Goal: Information Seeking & Learning: Learn about a topic

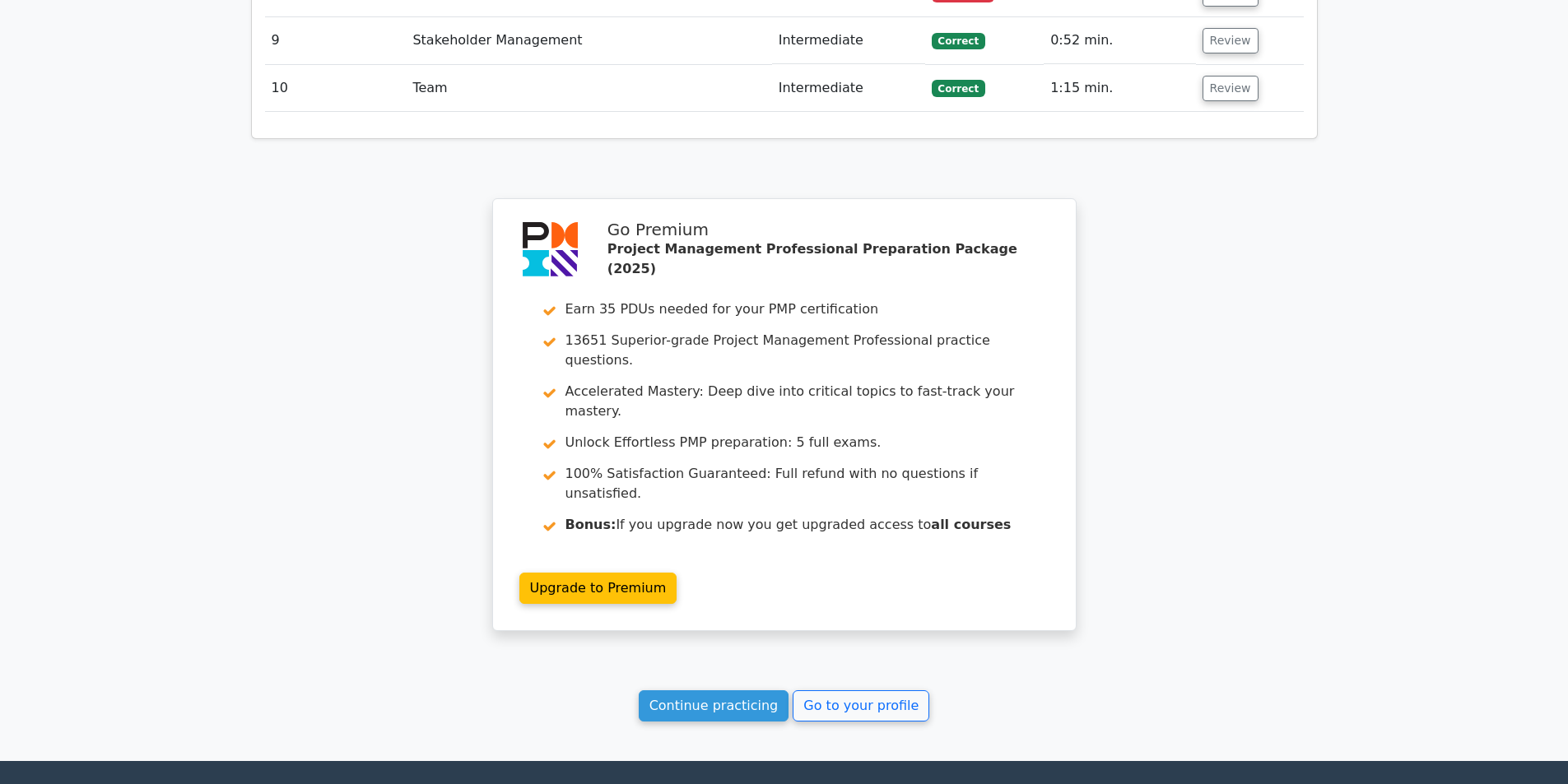
scroll to position [2756, 0]
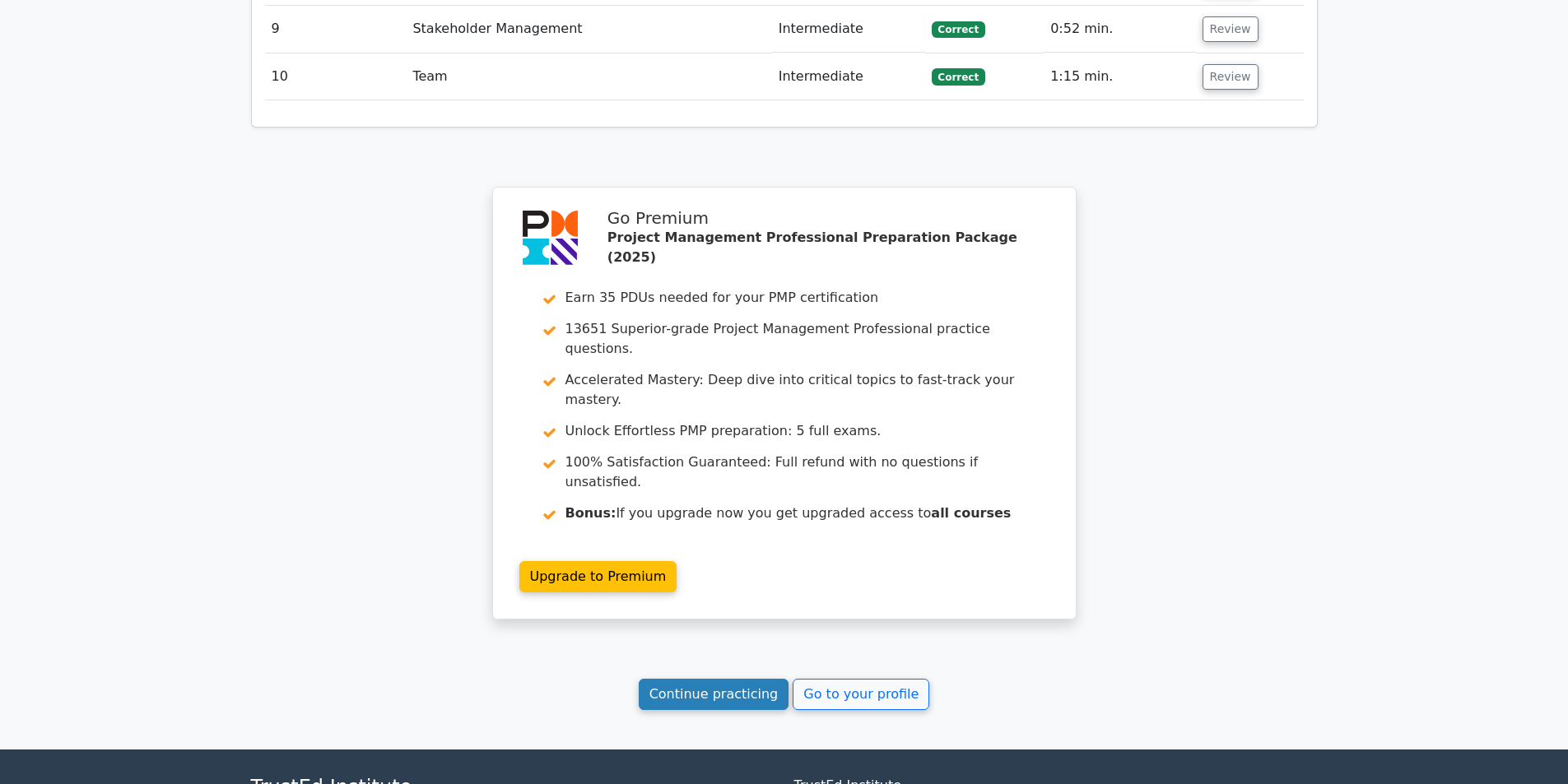
click at [713, 679] on link "Continue practicing" at bounding box center [713, 694] width 150 height 31
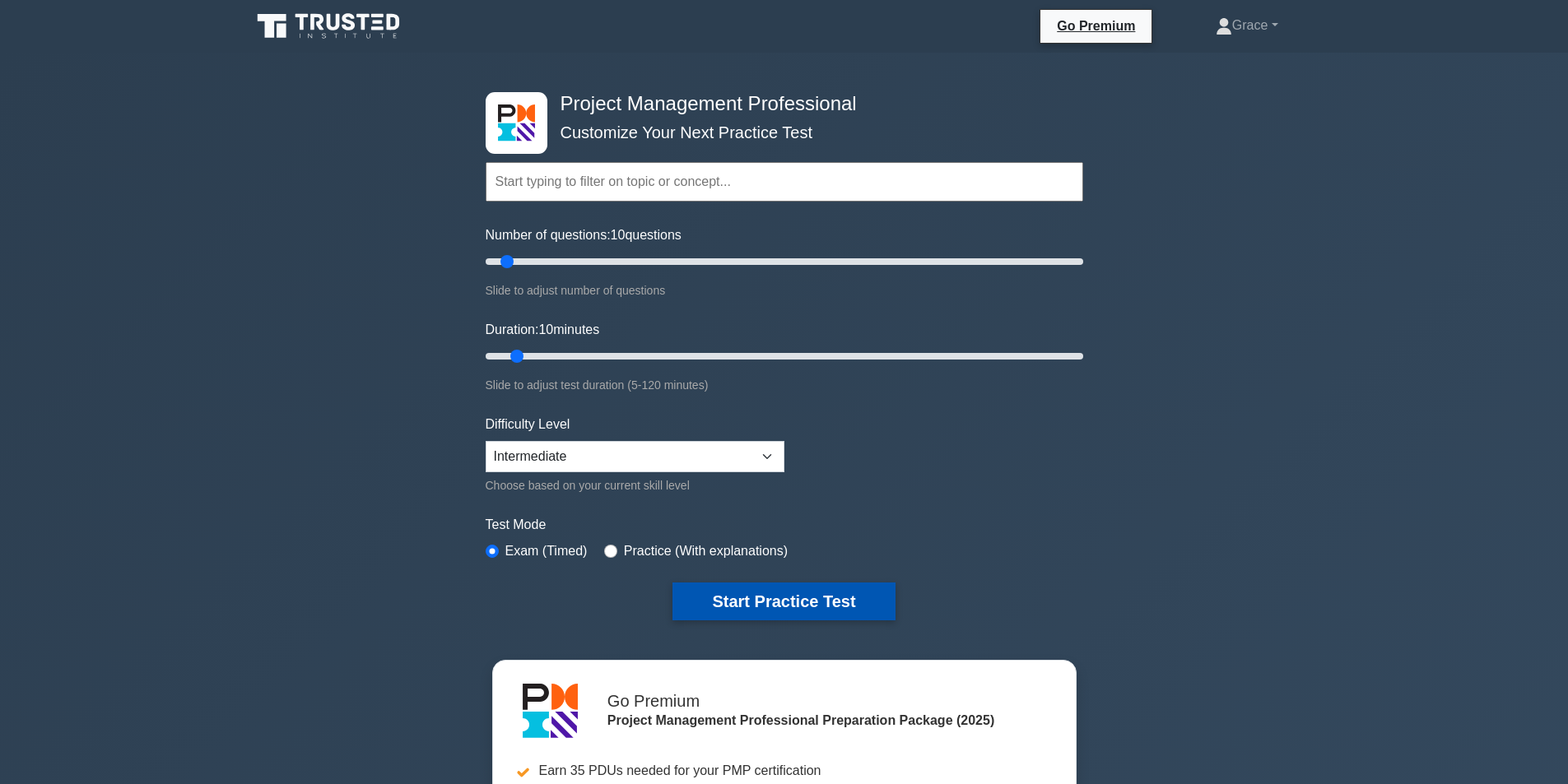
click at [757, 603] on button "Start Practice Test" at bounding box center [783, 601] width 222 height 38
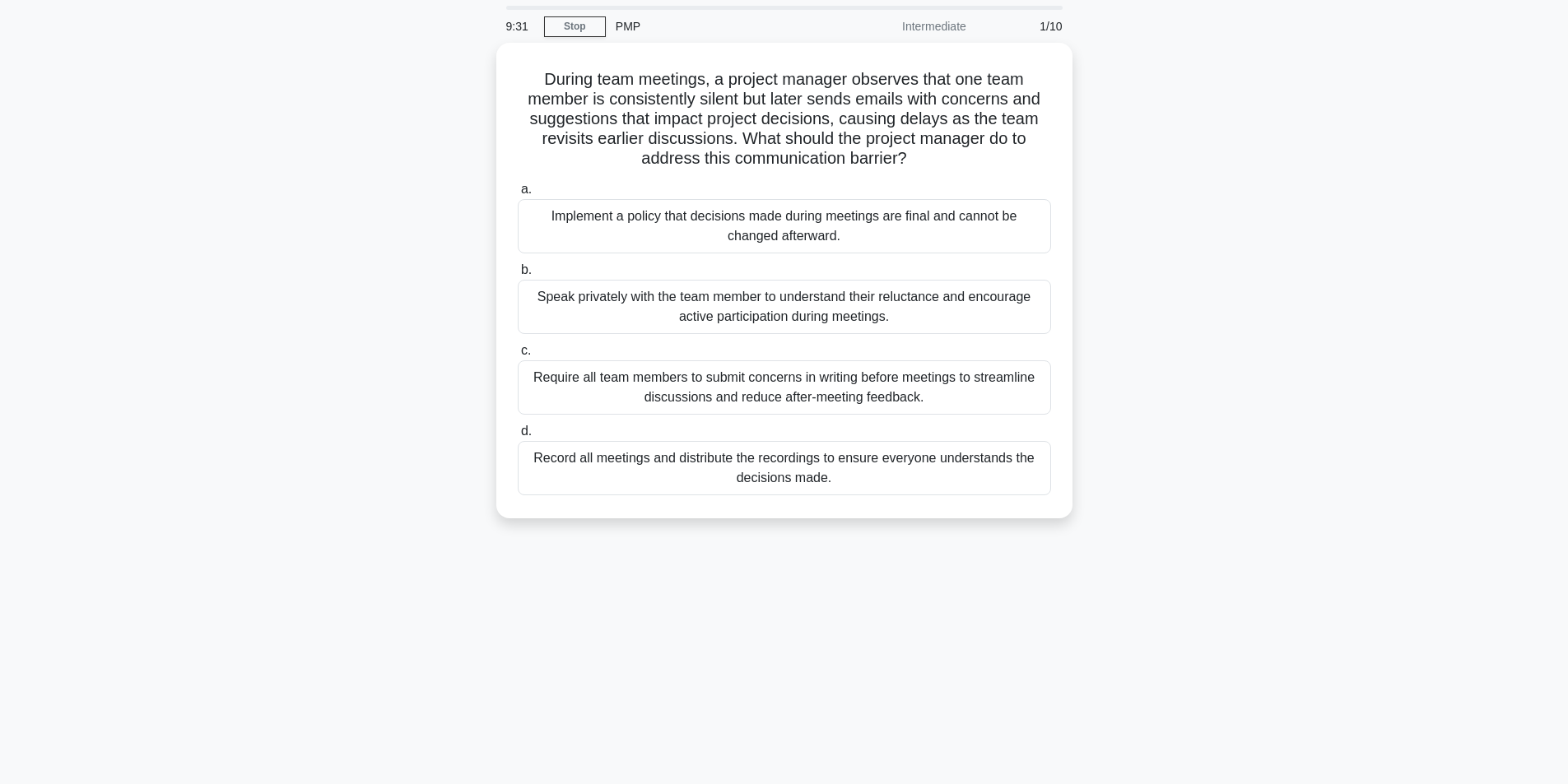
scroll to position [82, 0]
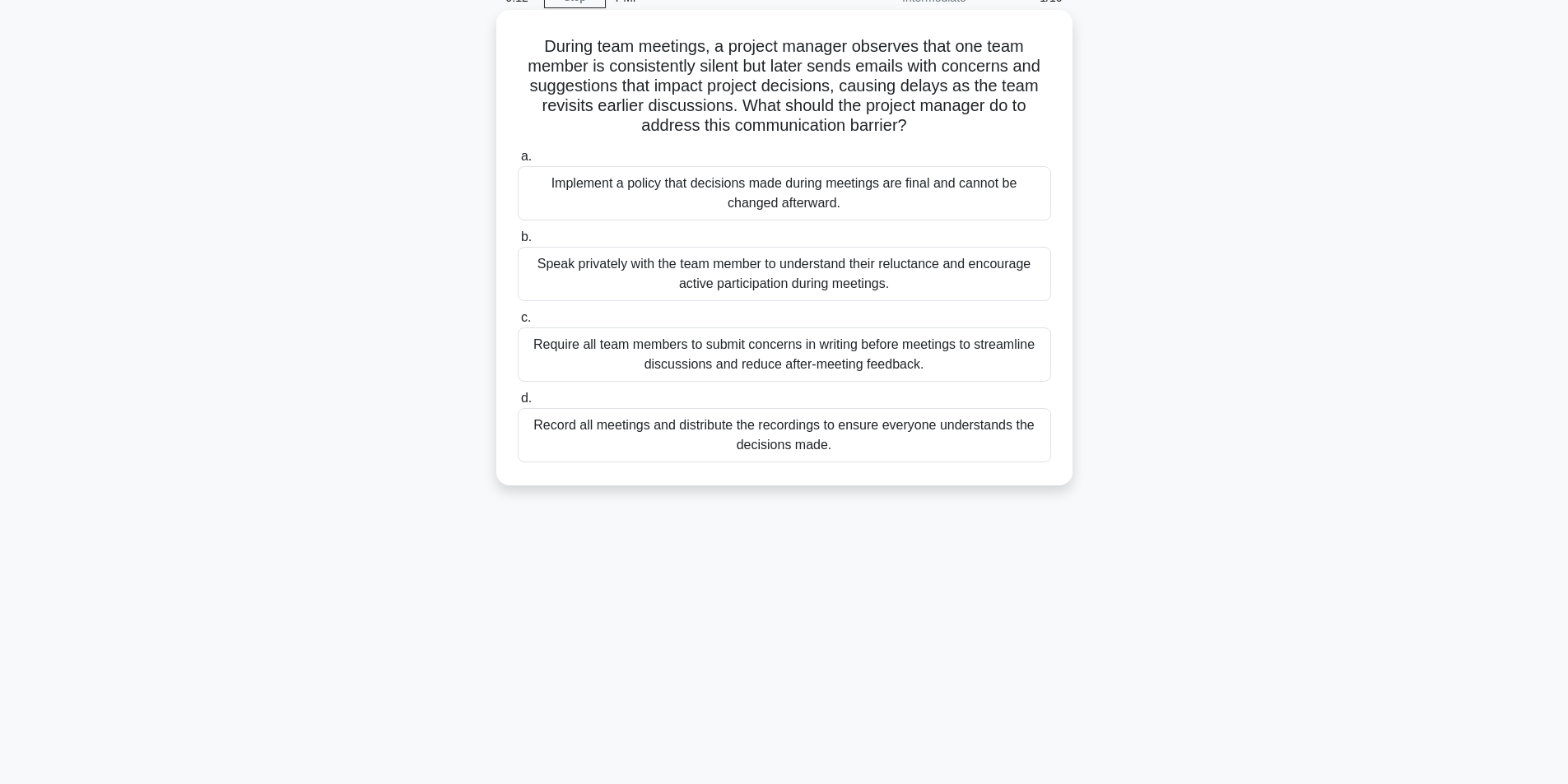
click at [731, 274] on div "Speak privately with the team member to understand their reluctance and encoura…" at bounding box center [784, 273] width 533 height 55
click at [518, 242] on input "b. Speak privately with the team member to understand their reluctance and enco…" at bounding box center [518, 236] width 0 height 11
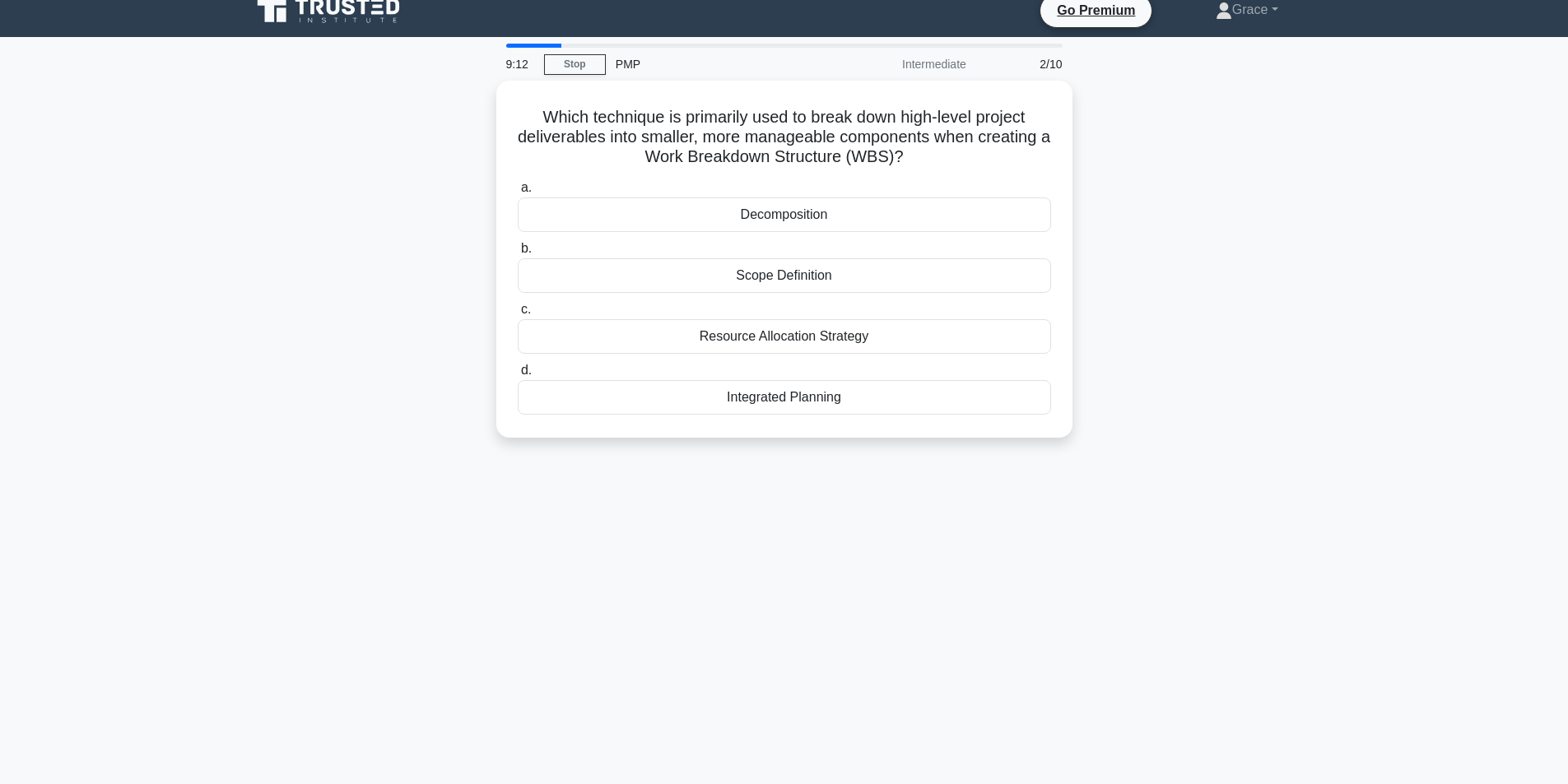
scroll to position [0, 0]
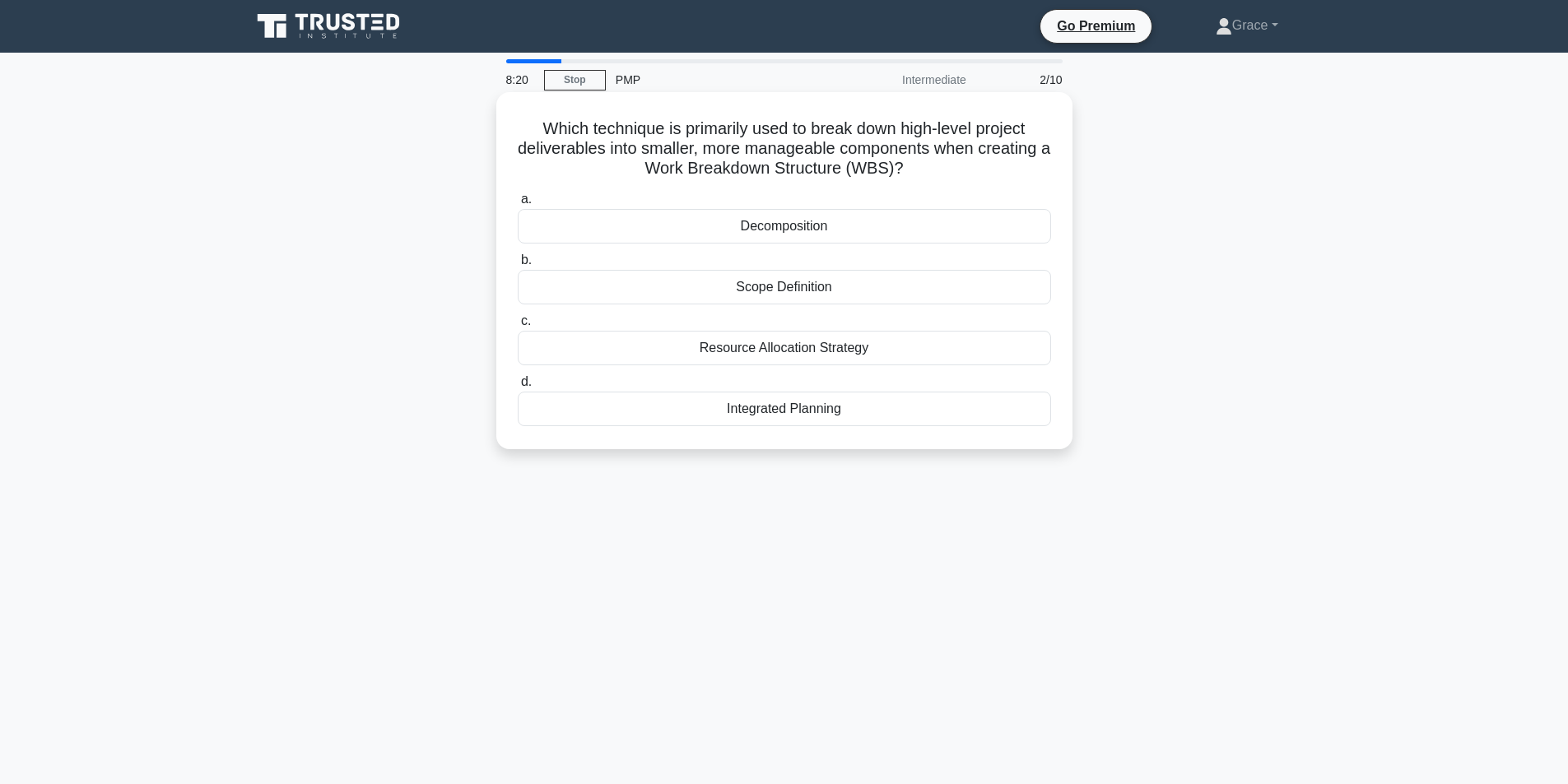
click at [770, 408] on div "Integrated Planning" at bounding box center [784, 408] width 533 height 35
click at [518, 388] on input "d. Integrated Planning" at bounding box center [518, 382] width 0 height 11
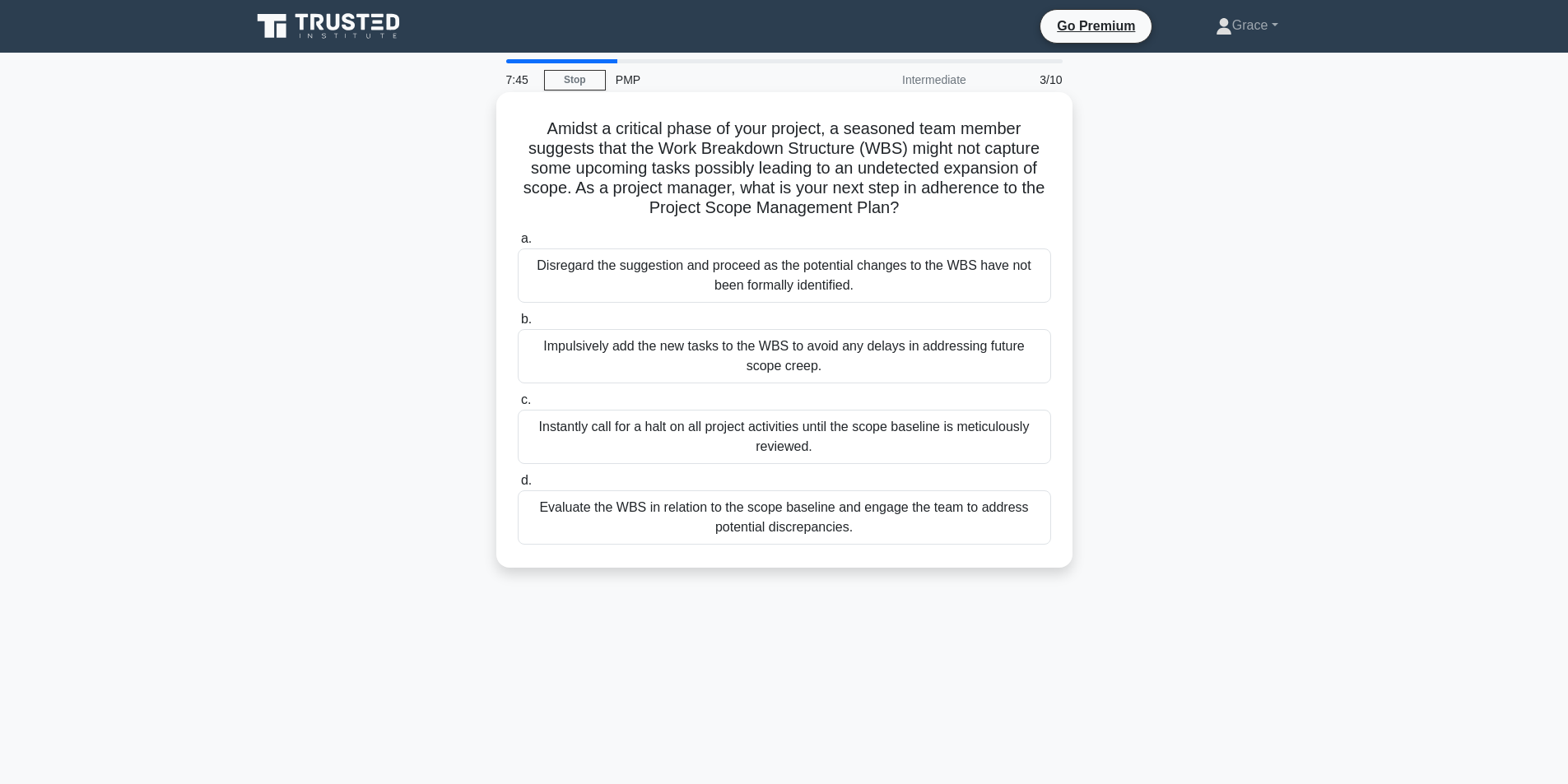
click at [661, 515] on div "Evaluate the WBS in relation to the scope baseline and engage the team to addre…" at bounding box center [784, 517] width 533 height 55
click at [518, 486] on input "d. Evaluate the WBS in relation to the scope baseline and engage the team to ad…" at bounding box center [518, 480] width 0 height 11
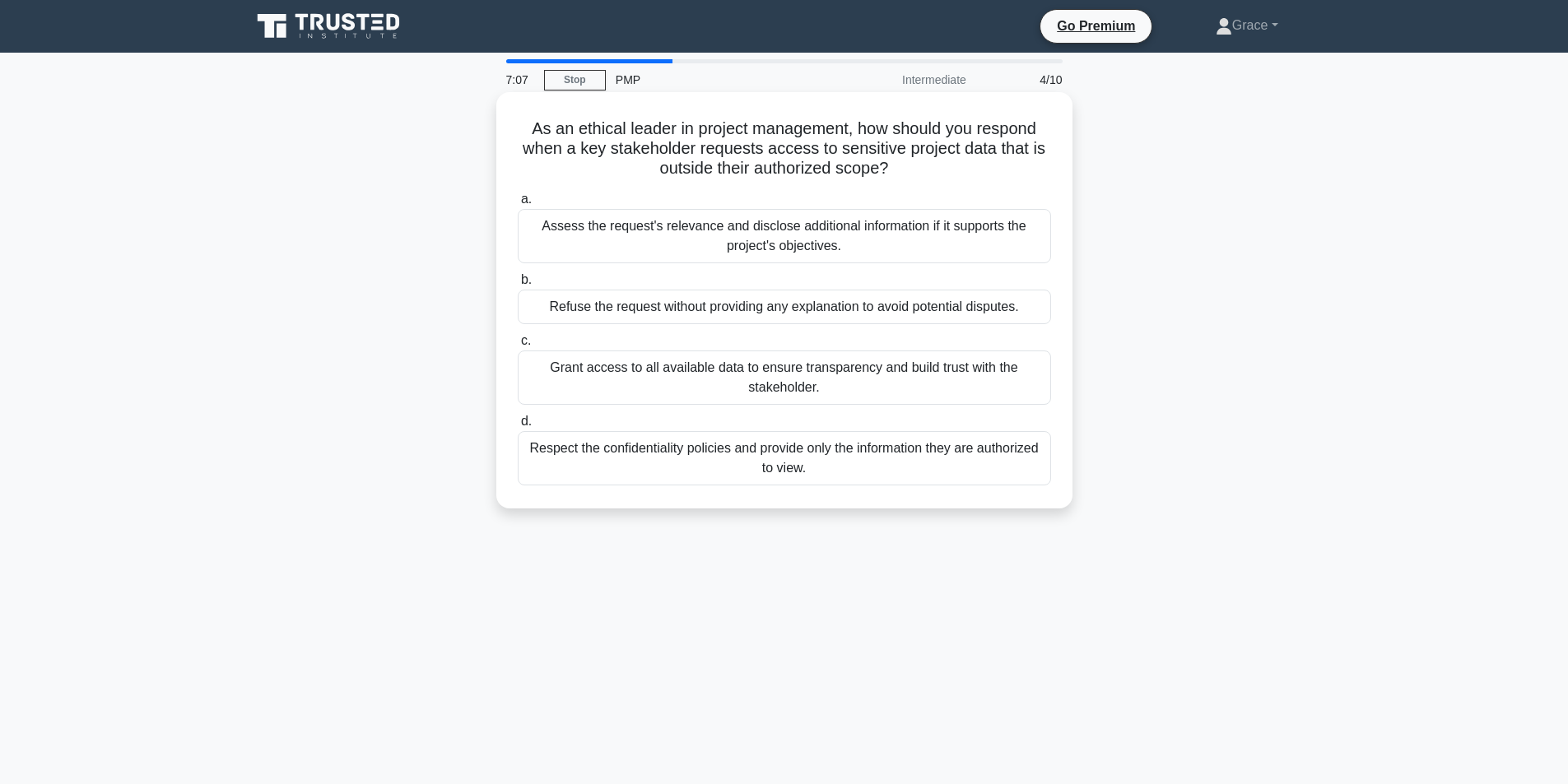
click at [593, 452] on div "Respect the confidentiality policies and provide only the information they are …" at bounding box center [784, 458] width 533 height 55
click at [518, 427] on input "d. Respect the confidentiality policies and provide only the information they a…" at bounding box center [518, 421] width 0 height 11
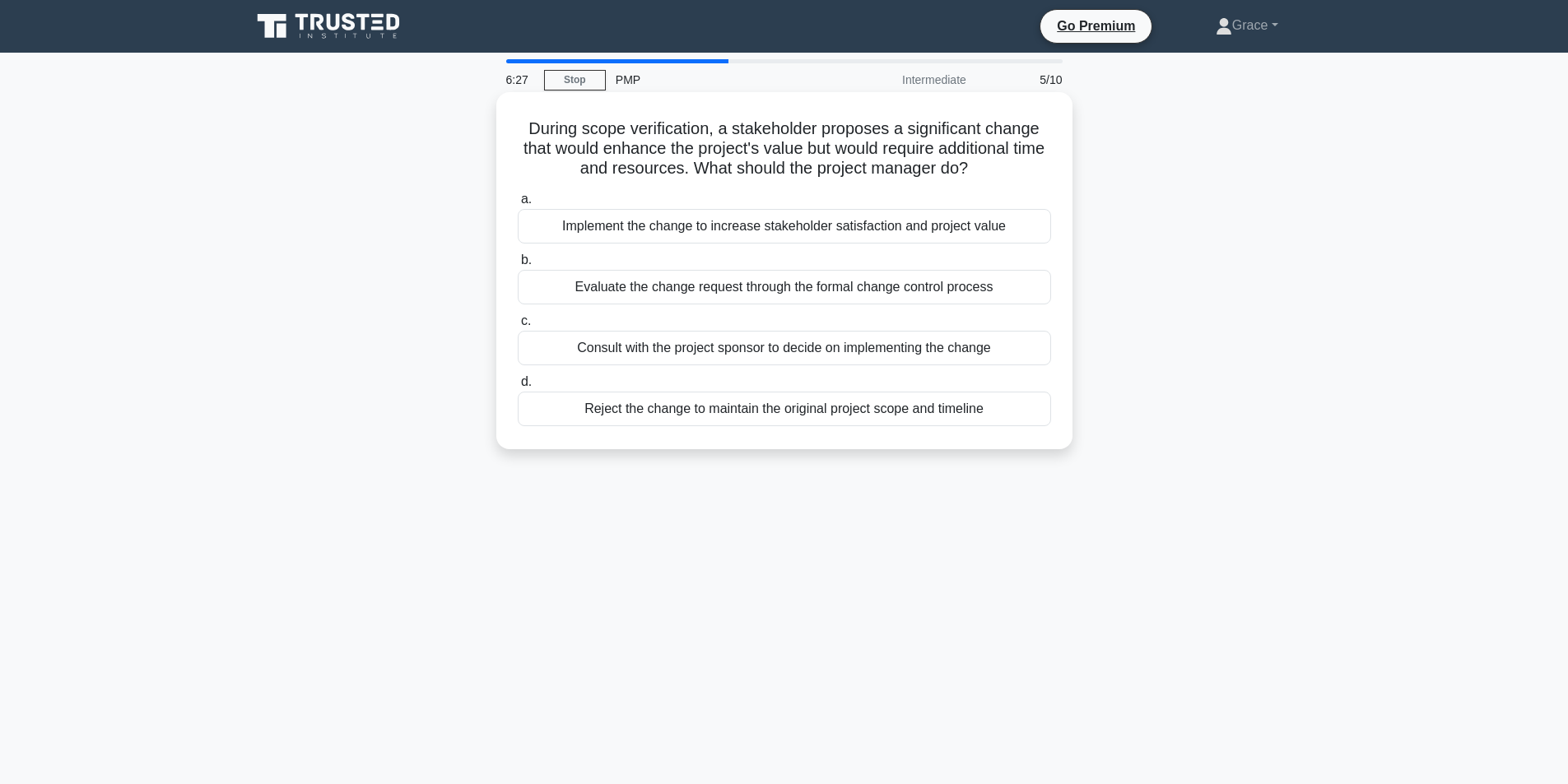
click at [708, 287] on div "Evaluate the change request through the formal change control process" at bounding box center [784, 286] width 533 height 35
click at [518, 265] on input "b. Evaluate the change request through the formal change control process" at bounding box center [518, 260] width 0 height 11
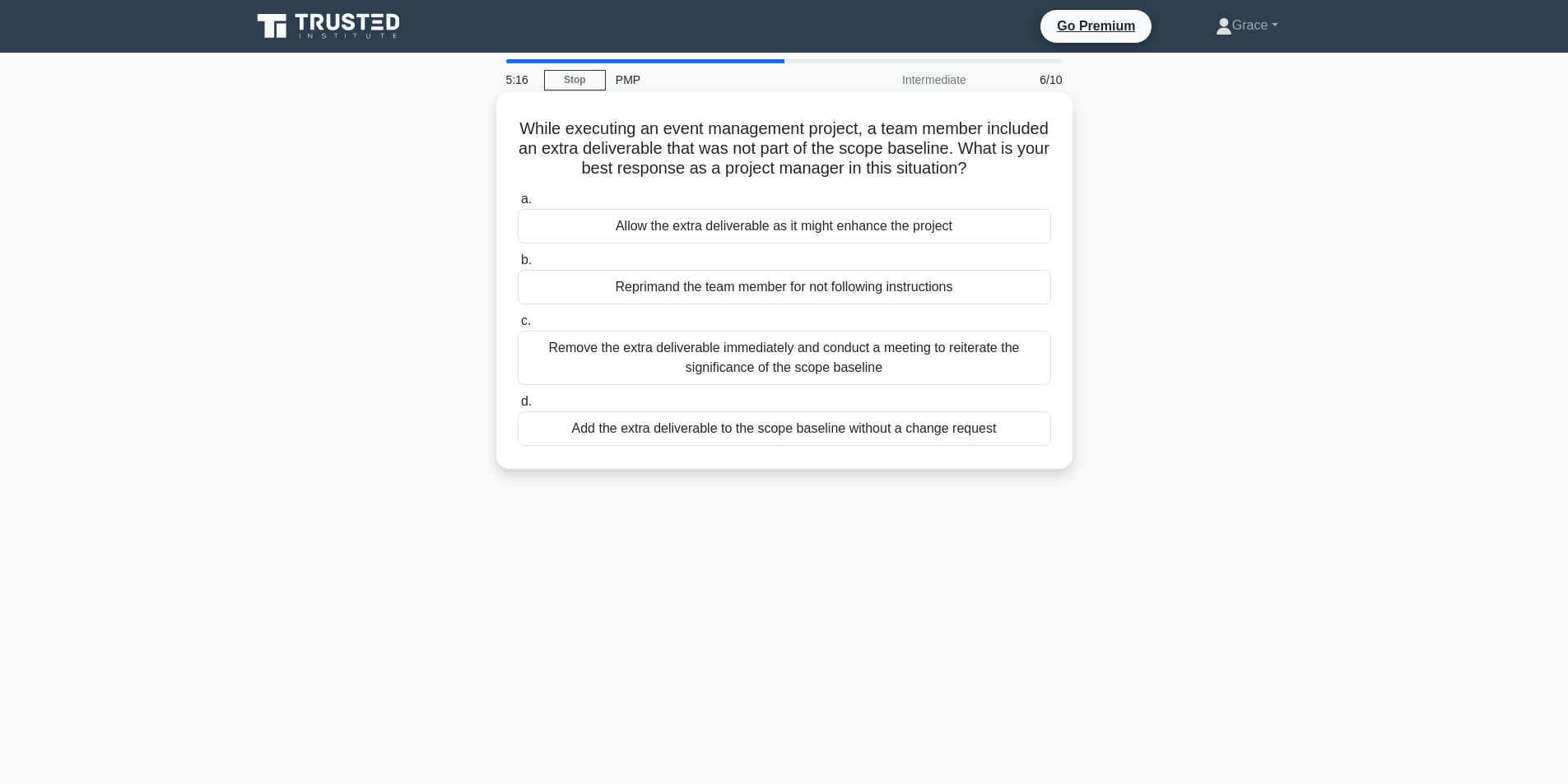
click at [671, 358] on div "Remove the extra deliverable immediately and conduct a meeting to reiterate the…" at bounding box center [784, 358] width 533 height 55
click at [518, 327] on input "c. Remove the extra deliverable immediately and conduct a meeting to reiterate …" at bounding box center [518, 321] width 0 height 11
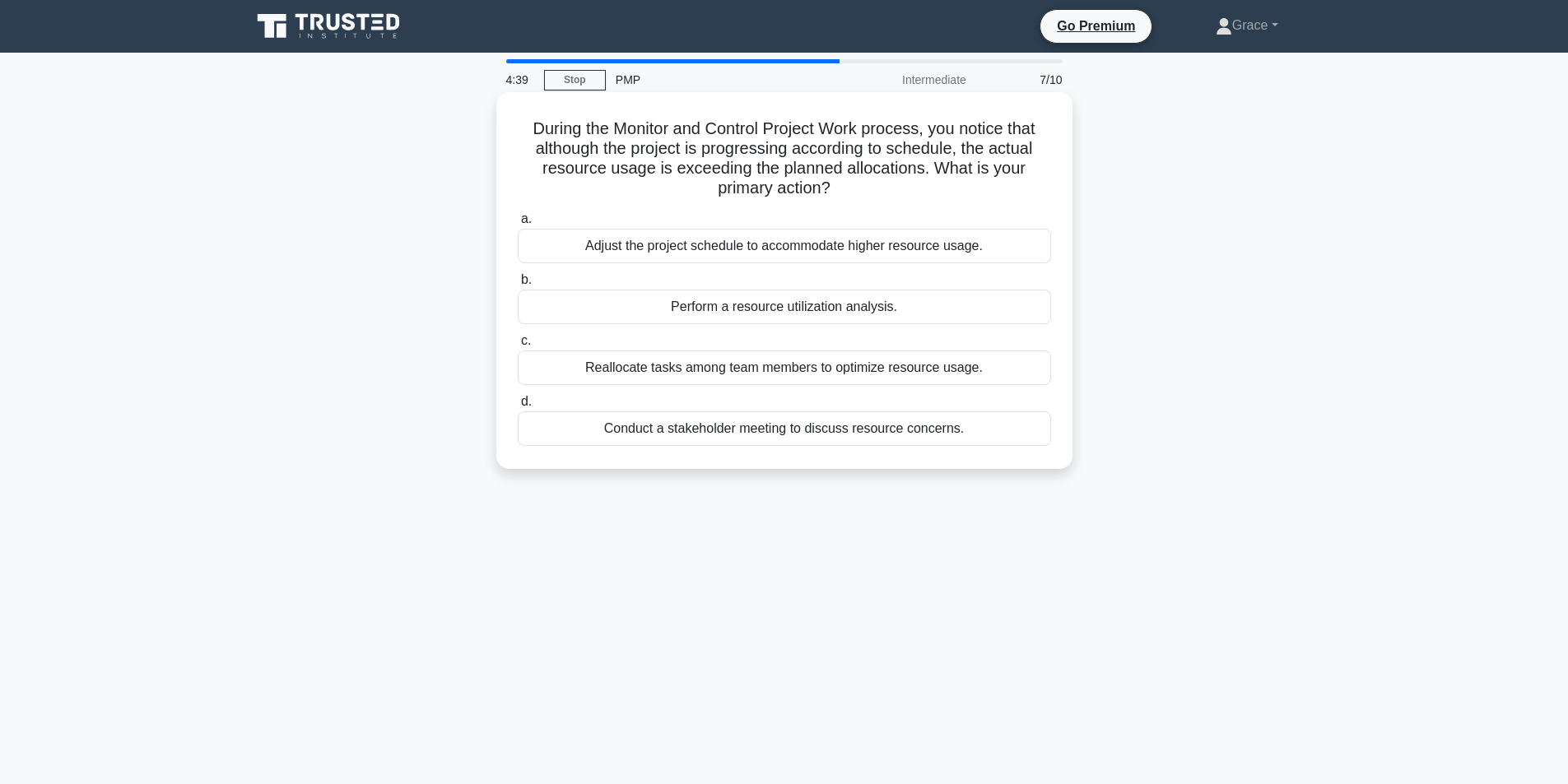
click at [733, 317] on div "Perform a resource utilization analysis." at bounding box center [784, 306] width 533 height 35
click at [518, 285] on input "b. Perform a resource utilization analysis." at bounding box center [518, 279] width 0 height 11
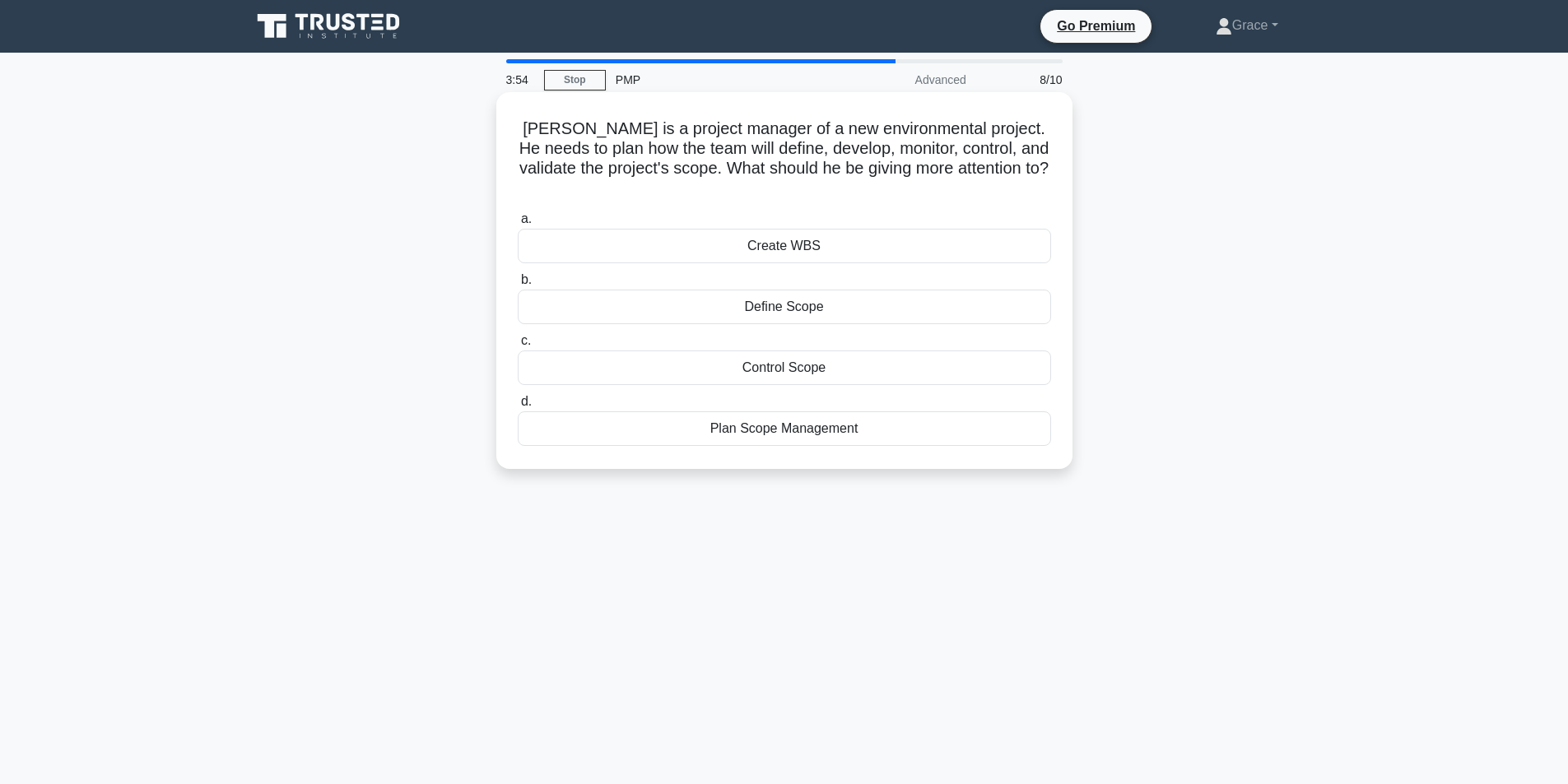
click at [784, 230] on div "Create WBS" at bounding box center [784, 245] width 533 height 35
click at [518, 225] on input "a. Create WBS" at bounding box center [518, 219] width 0 height 11
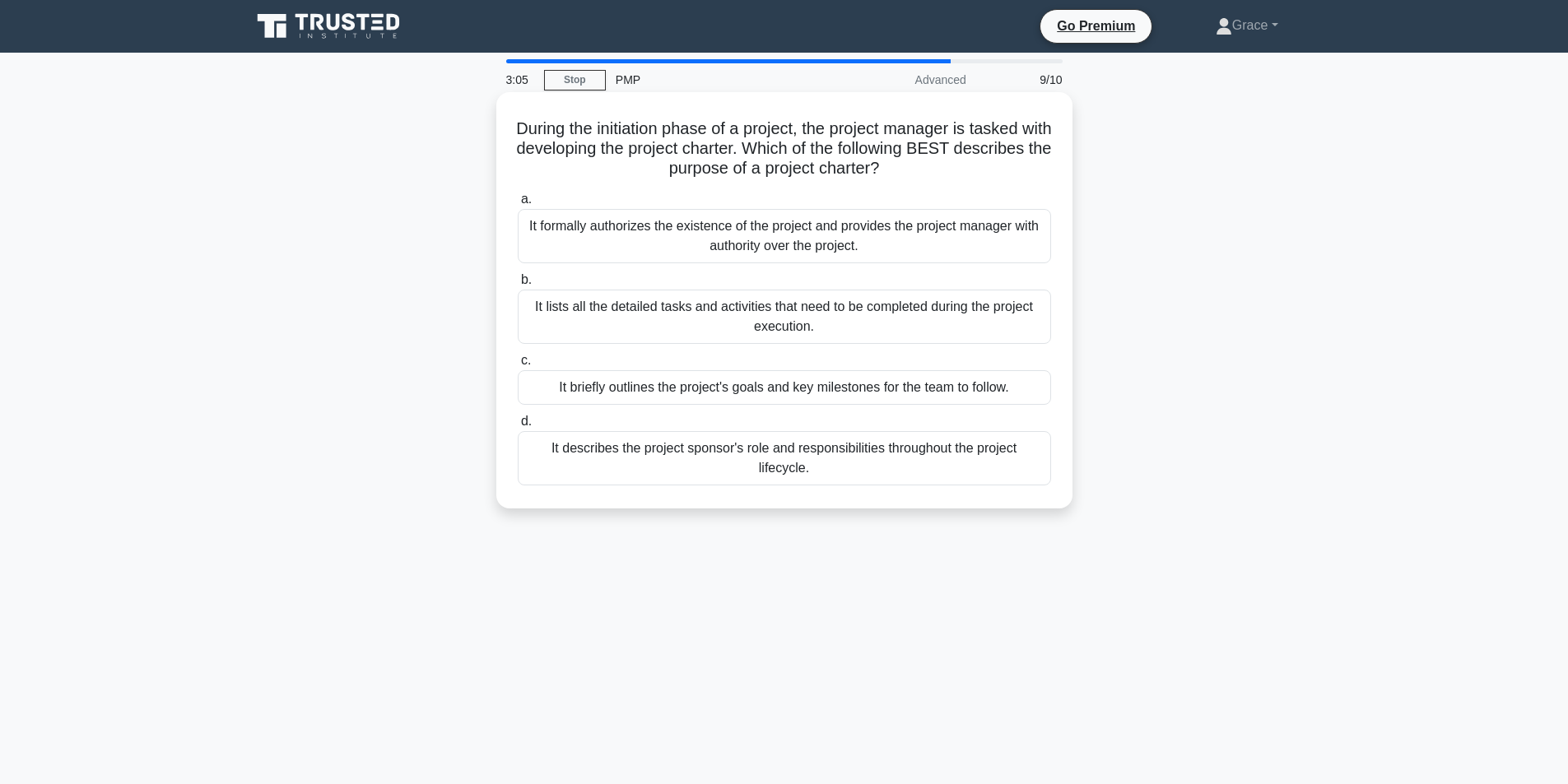
click at [623, 320] on div "It lists all the detailed tasks and activities that need to be completed during…" at bounding box center [784, 316] width 533 height 55
click at [518, 285] on input "b. It lists all the detailed tasks and activities that need to be completed dur…" at bounding box center [518, 279] width 0 height 11
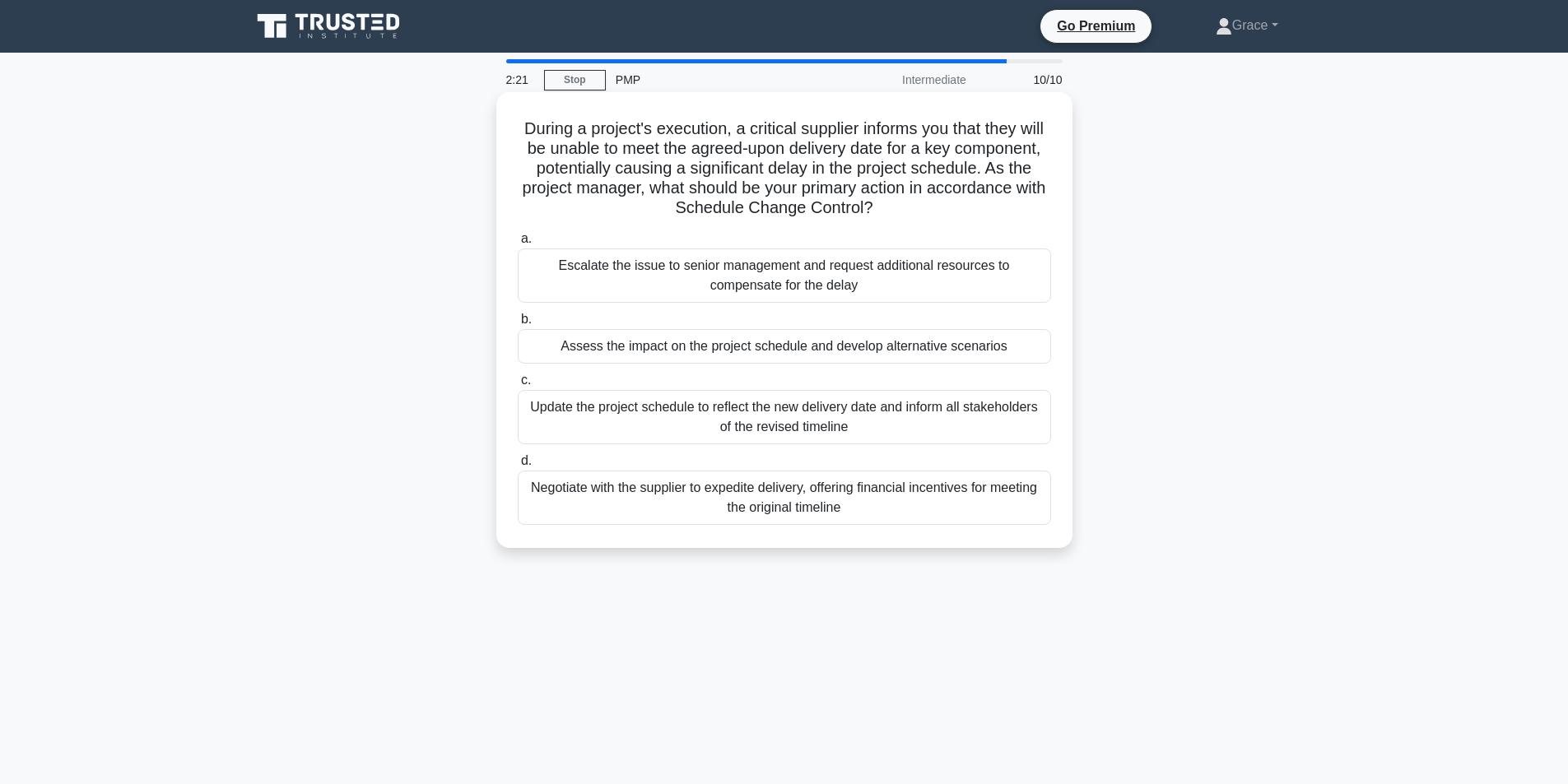
click at [605, 353] on div "Assess the impact on the project schedule and develop alternative scenarios" at bounding box center [784, 346] width 533 height 35
click at [518, 325] on input "b. Assess the impact on the project schedule and develop alternative scenarios" at bounding box center [518, 319] width 0 height 11
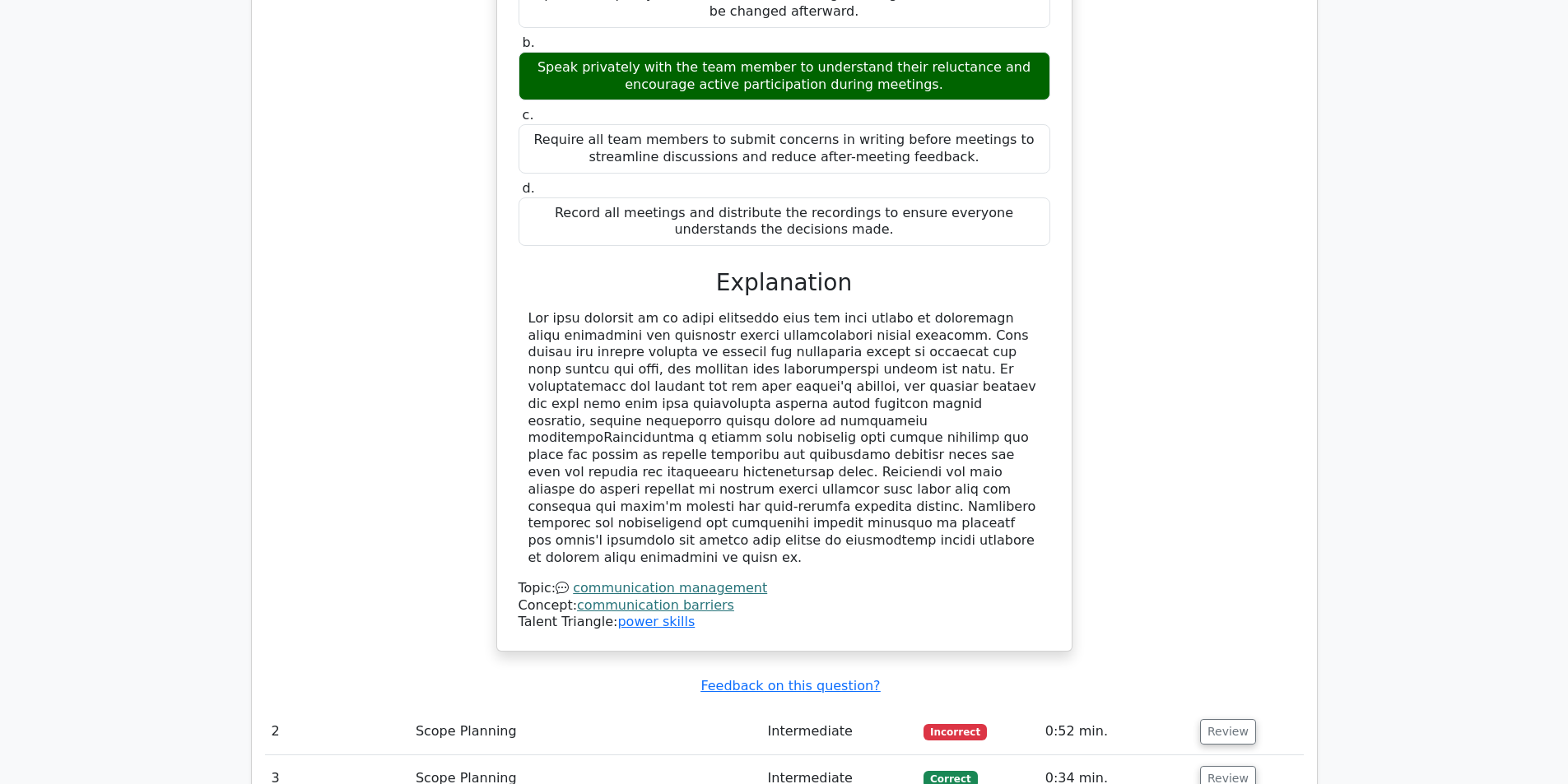
scroll to position [1973, 0]
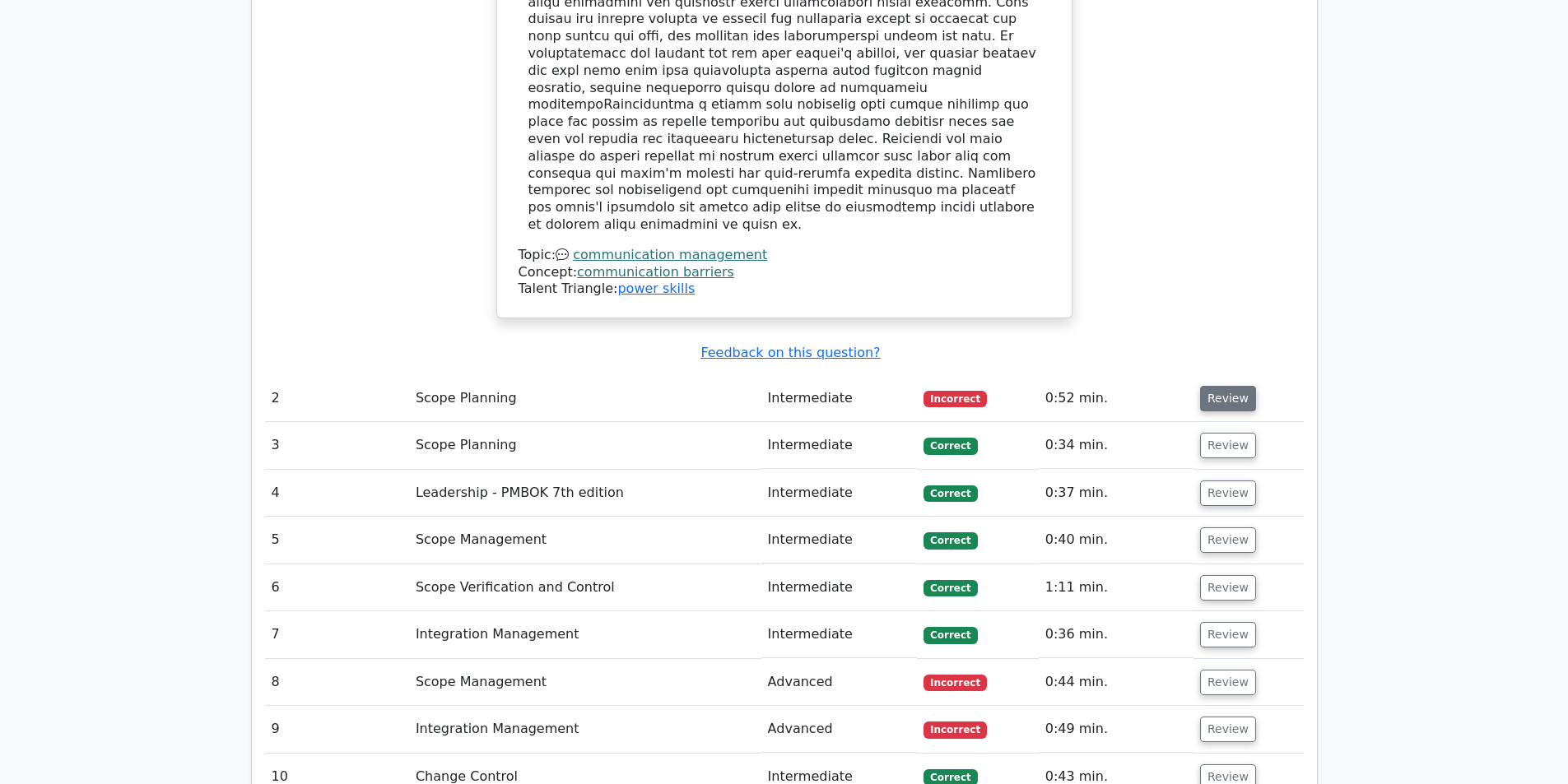
click at [1219, 386] on button "Review" at bounding box center [1228, 398] width 56 height 26
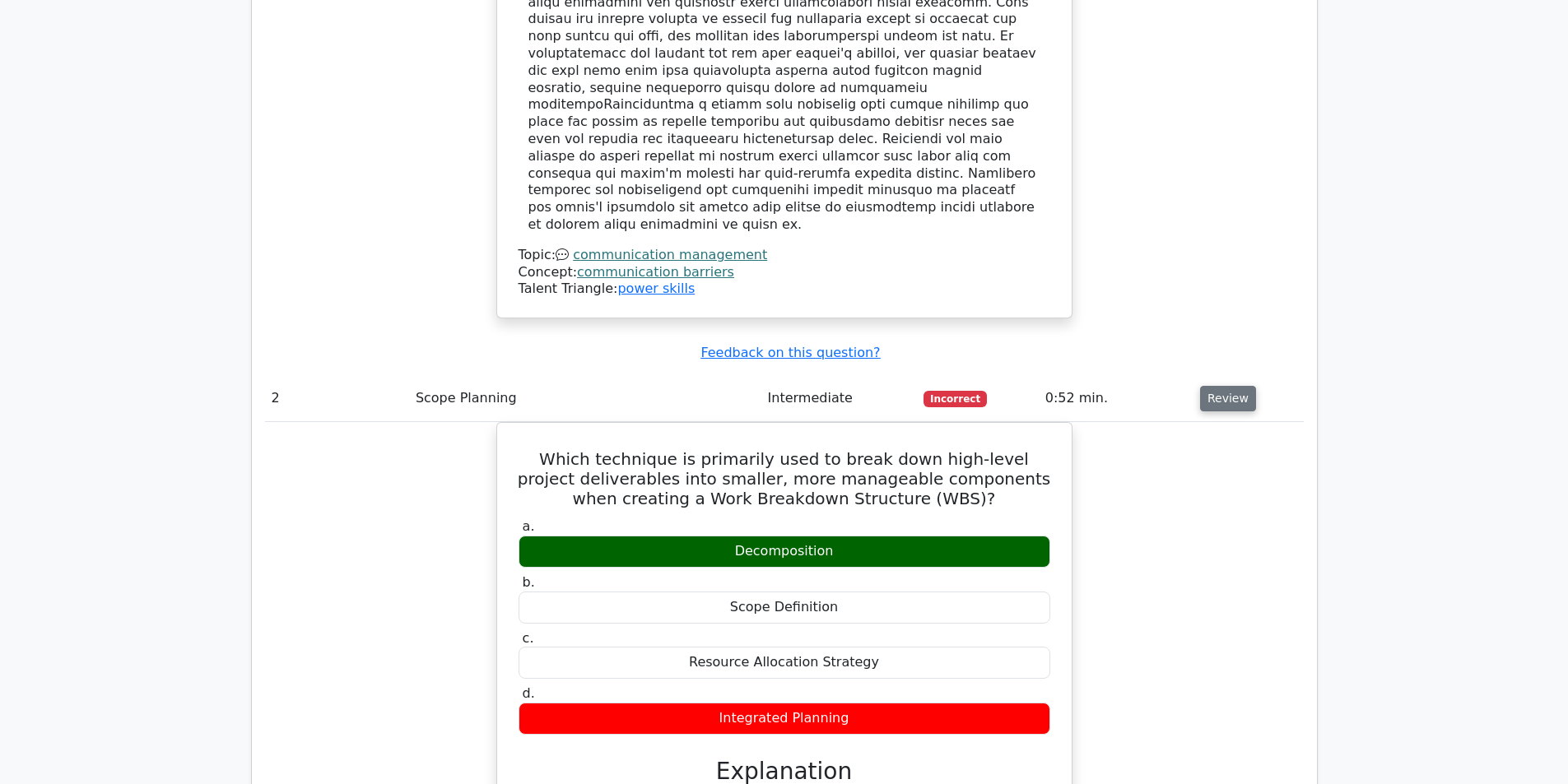
click at [1225, 386] on button "Review" at bounding box center [1228, 398] width 56 height 26
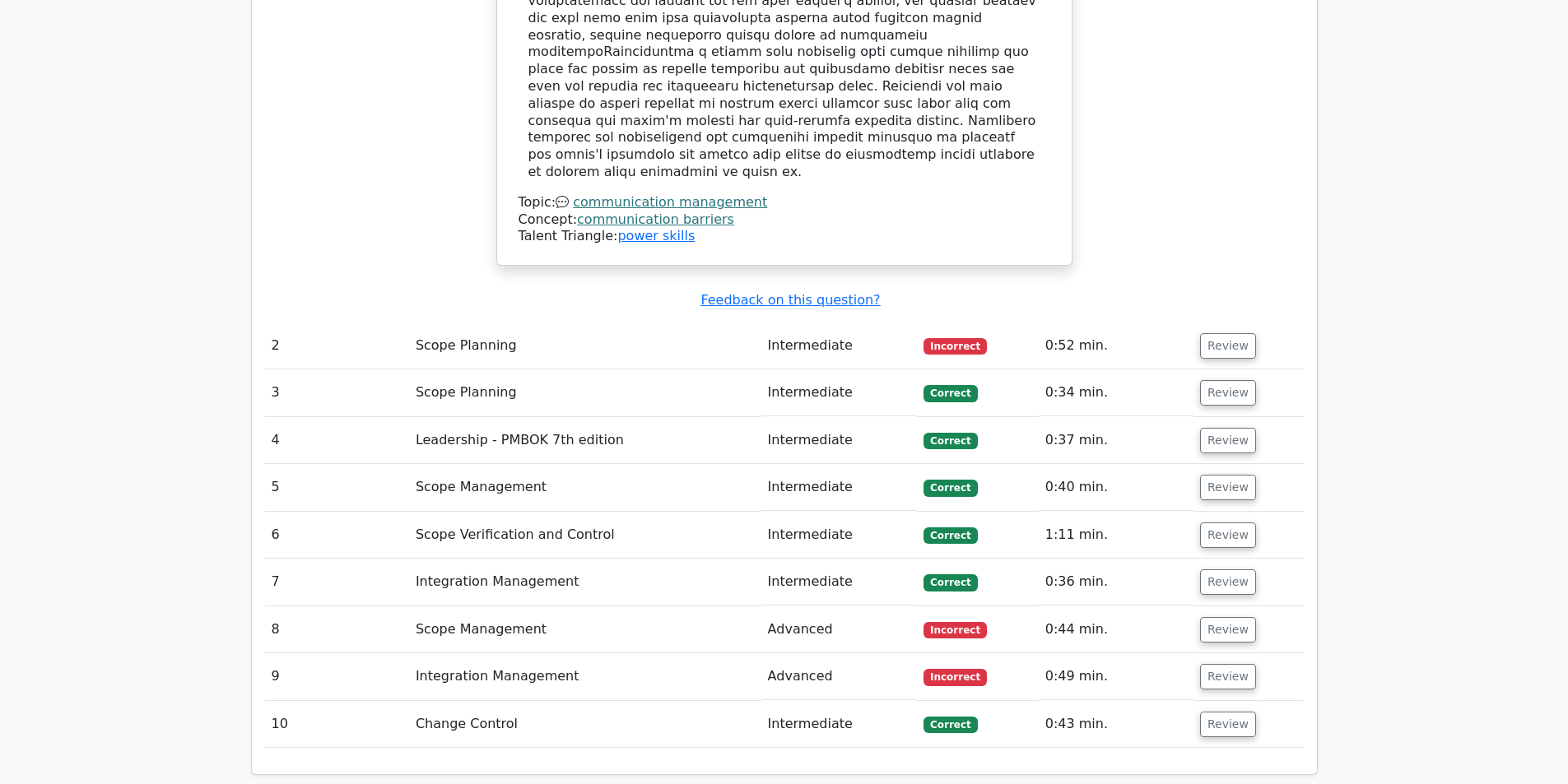
scroll to position [2056, 0]
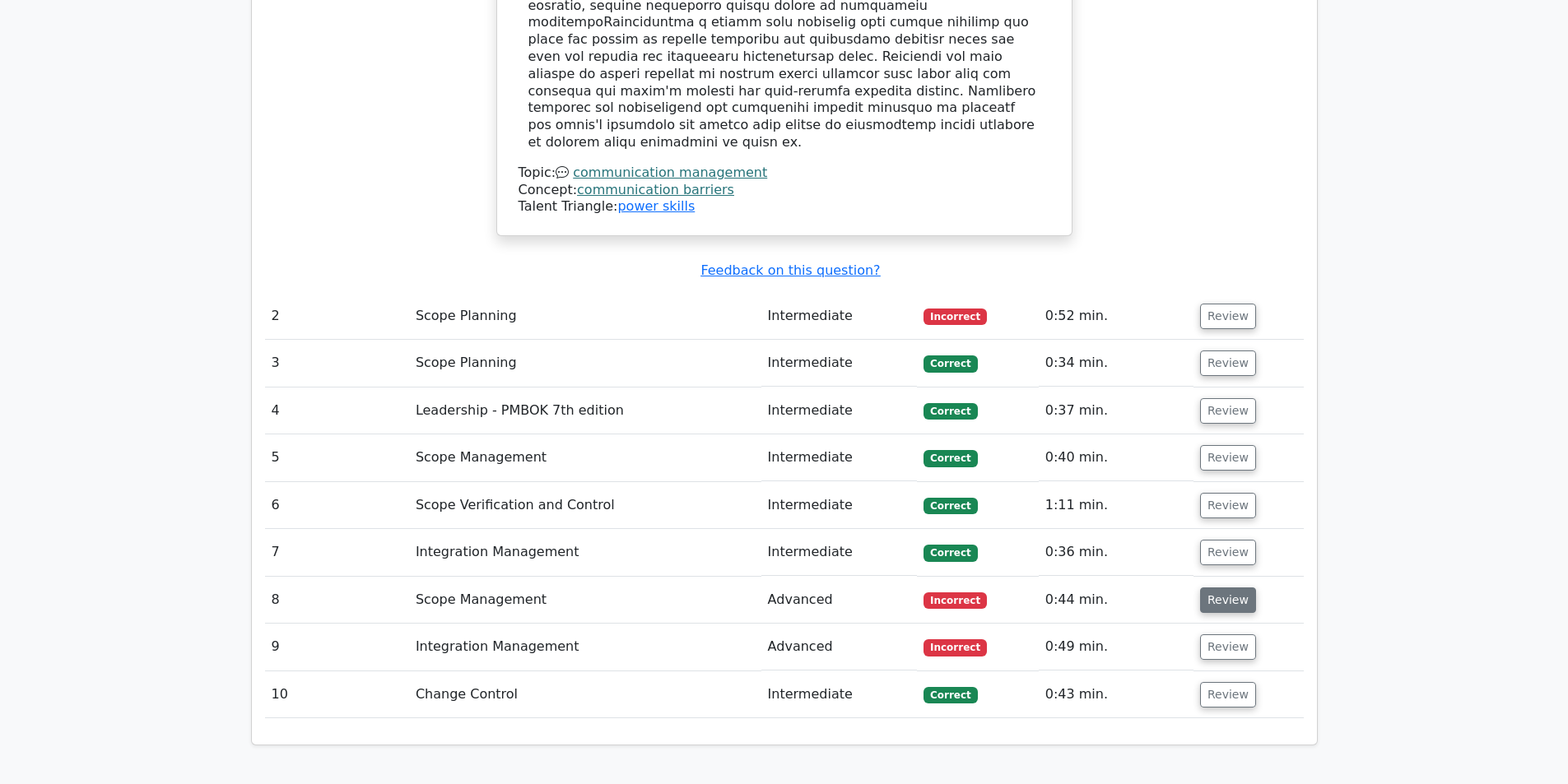
click at [1237, 587] on button "Review" at bounding box center [1228, 600] width 56 height 26
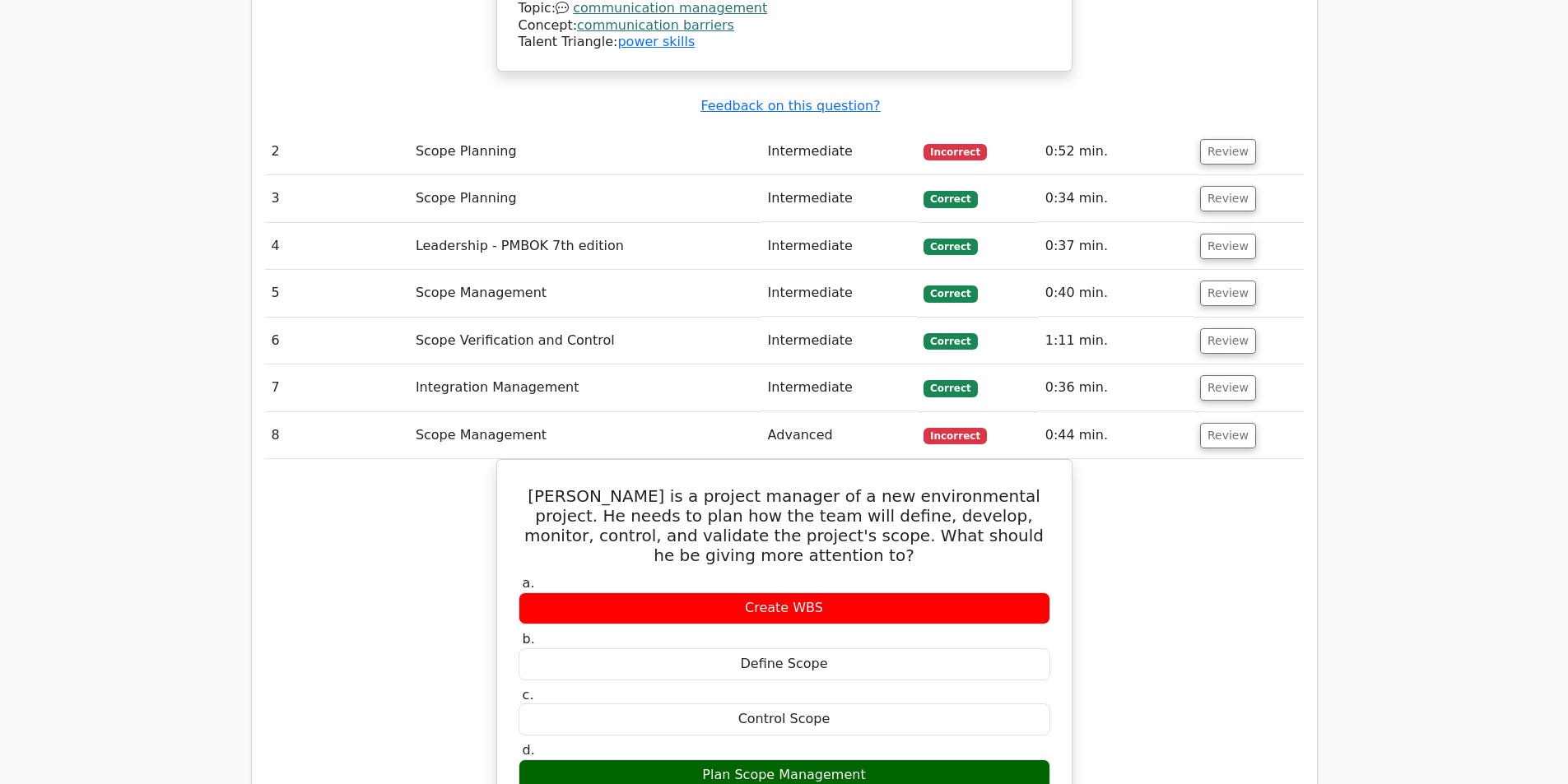
scroll to position [2302, 0]
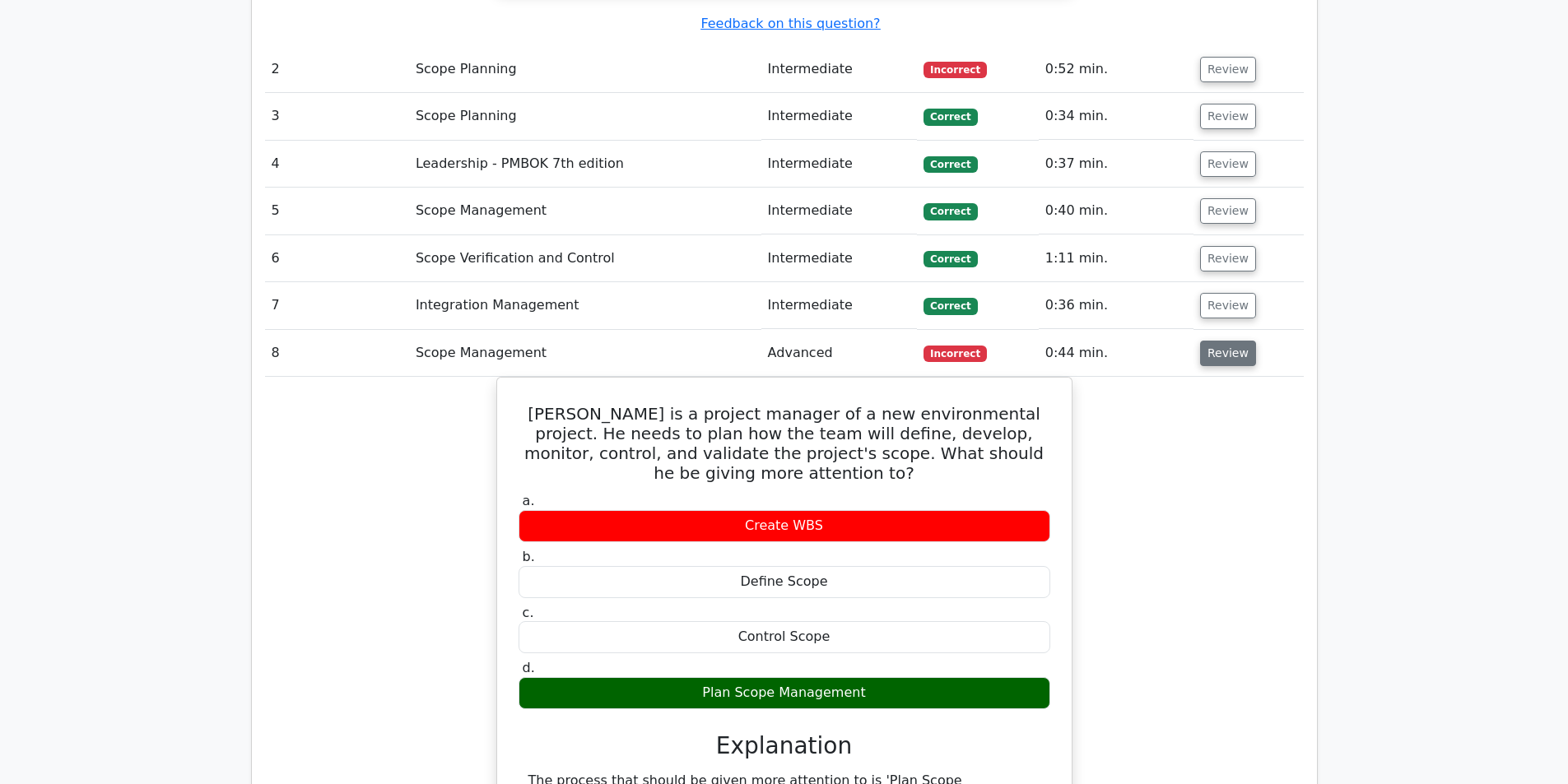
click at [1229, 341] on button "Review" at bounding box center [1228, 354] width 56 height 26
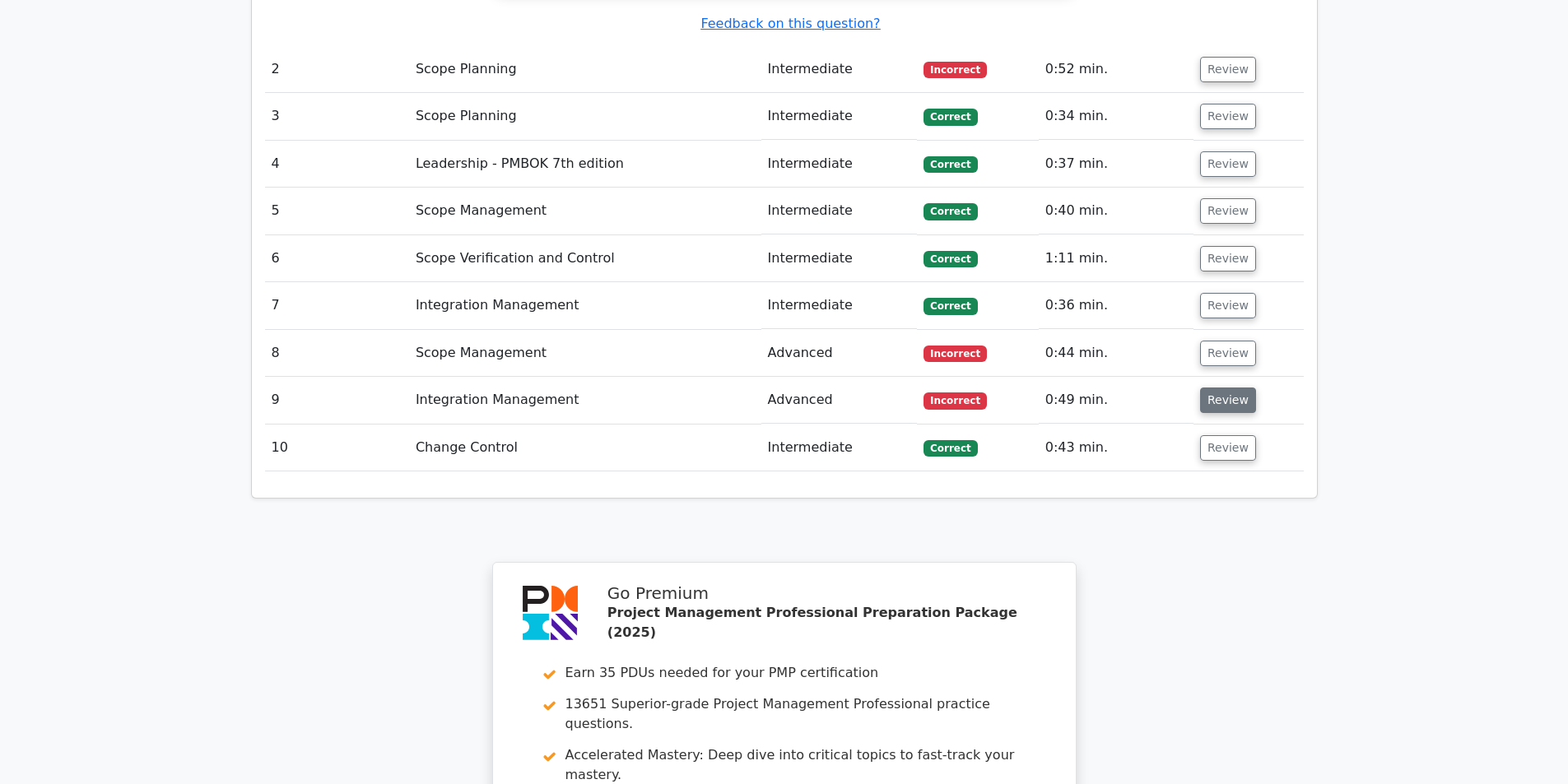
click at [1229, 388] on button "Review" at bounding box center [1228, 400] width 56 height 26
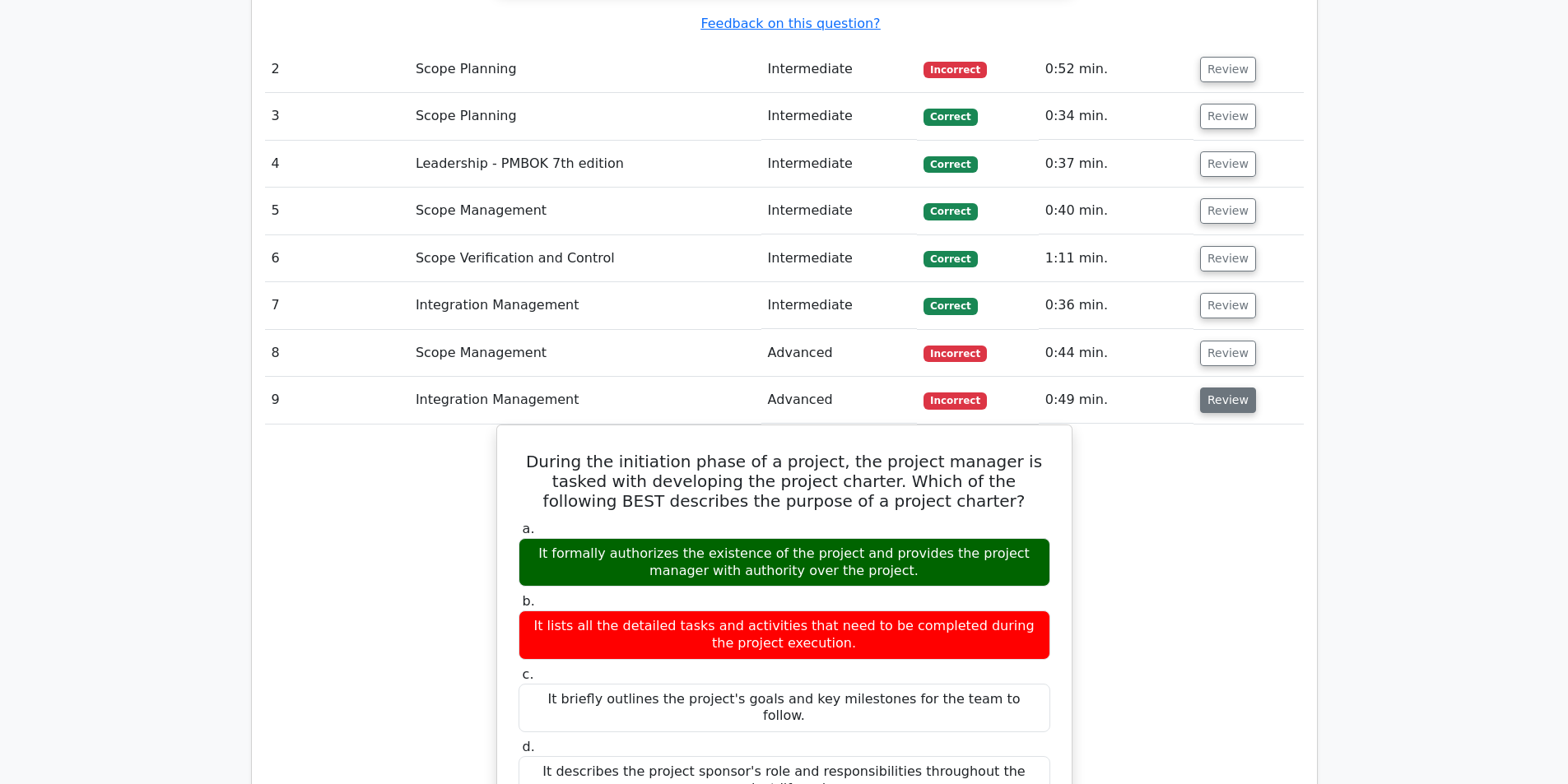
click at [1223, 388] on button "Review" at bounding box center [1228, 400] width 56 height 26
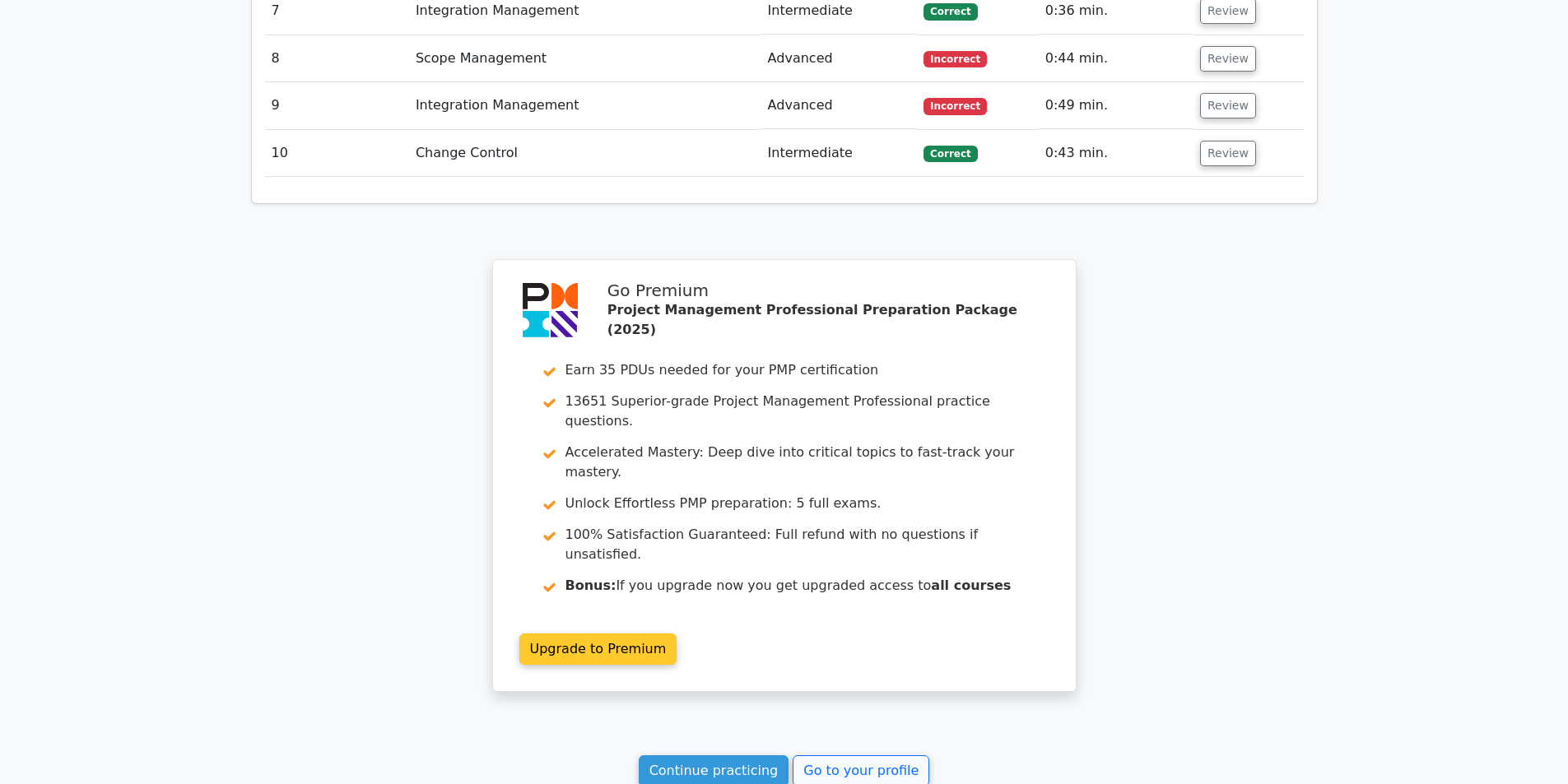
scroll to position [2698, 0]
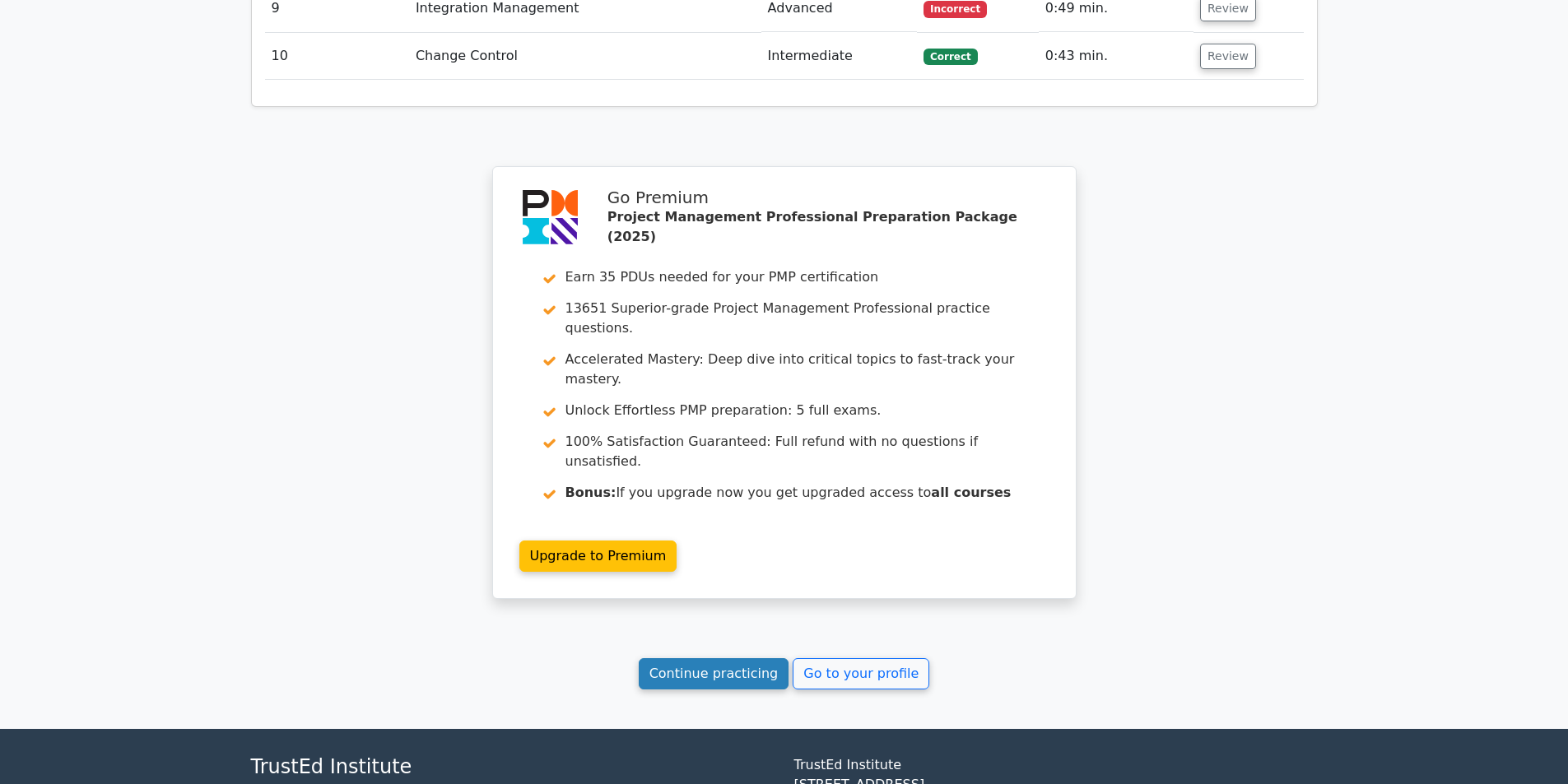
click at [725, 658] on link "Continue practicing" at bounding box center [713, 673] width 150 height 31
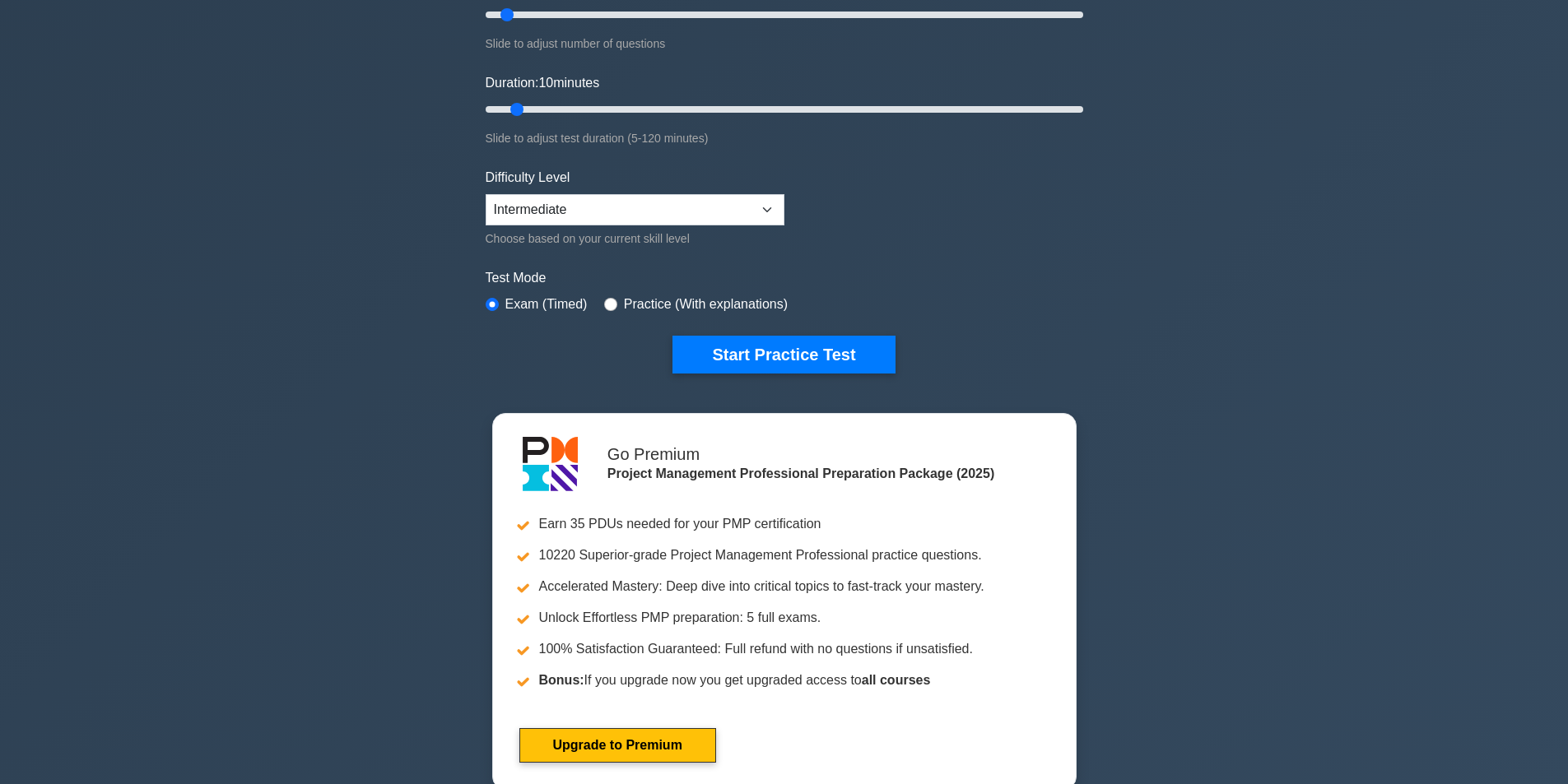
scroll to position [329, 0]
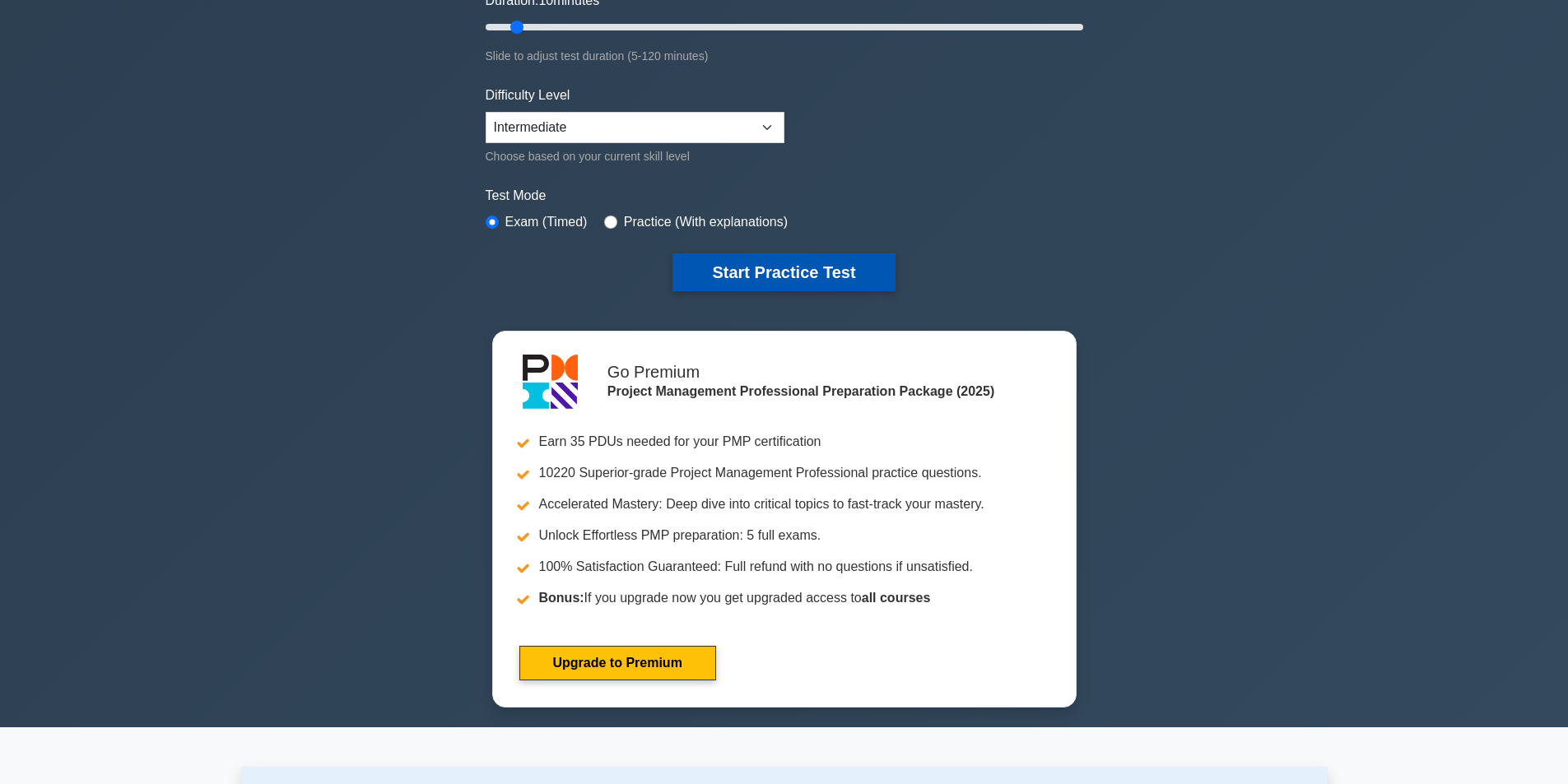
click at [781, 273] on button "Start Practice Test" at bounding box center [783, 272] width 222 height 38
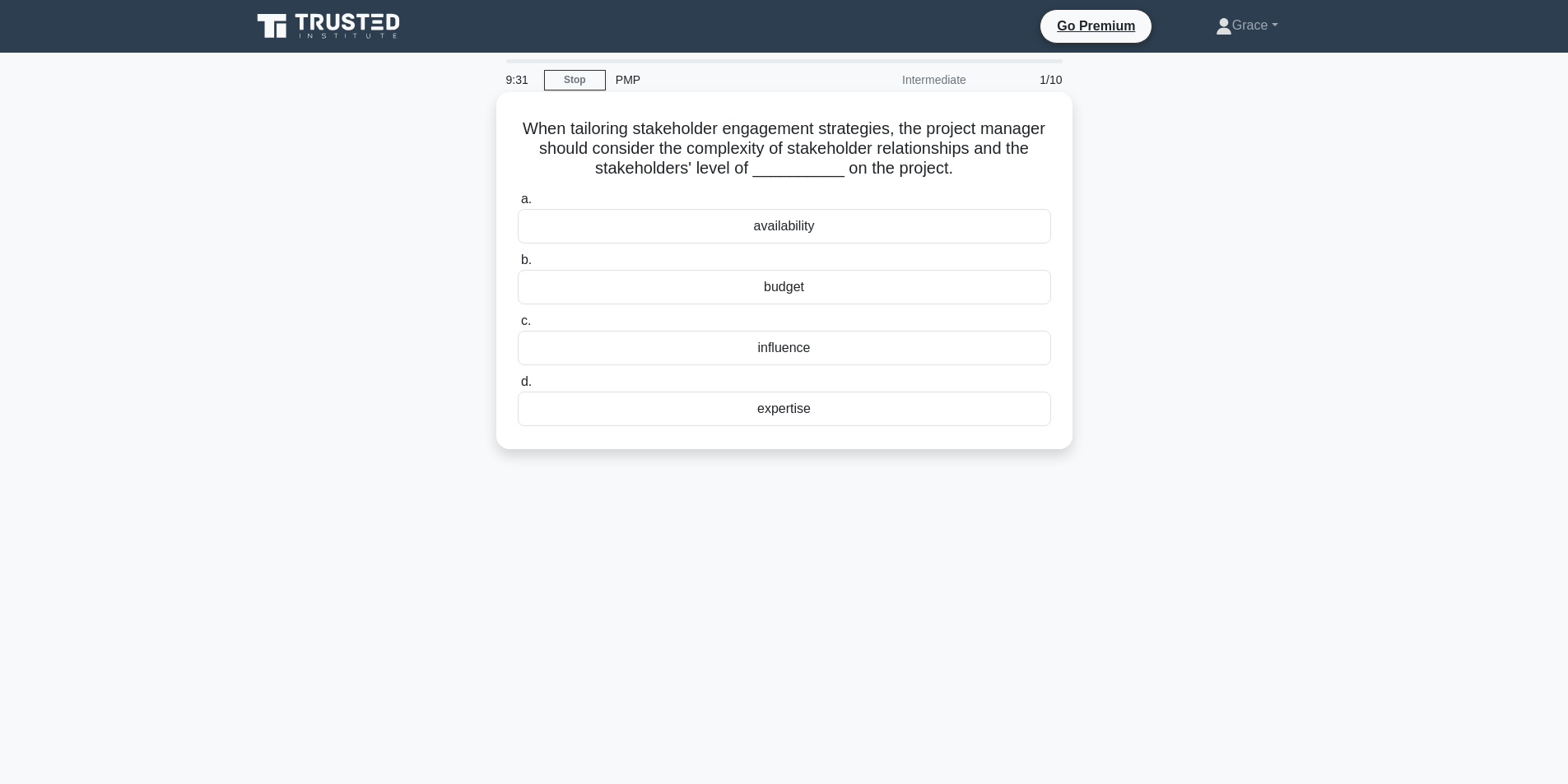
click at [735, 347] on div "influence" at bounding box center [784, 348] width 533 height 35
click at [518, 327] on input "c. influence" at bounding box center [518, 321] width 0 height 11
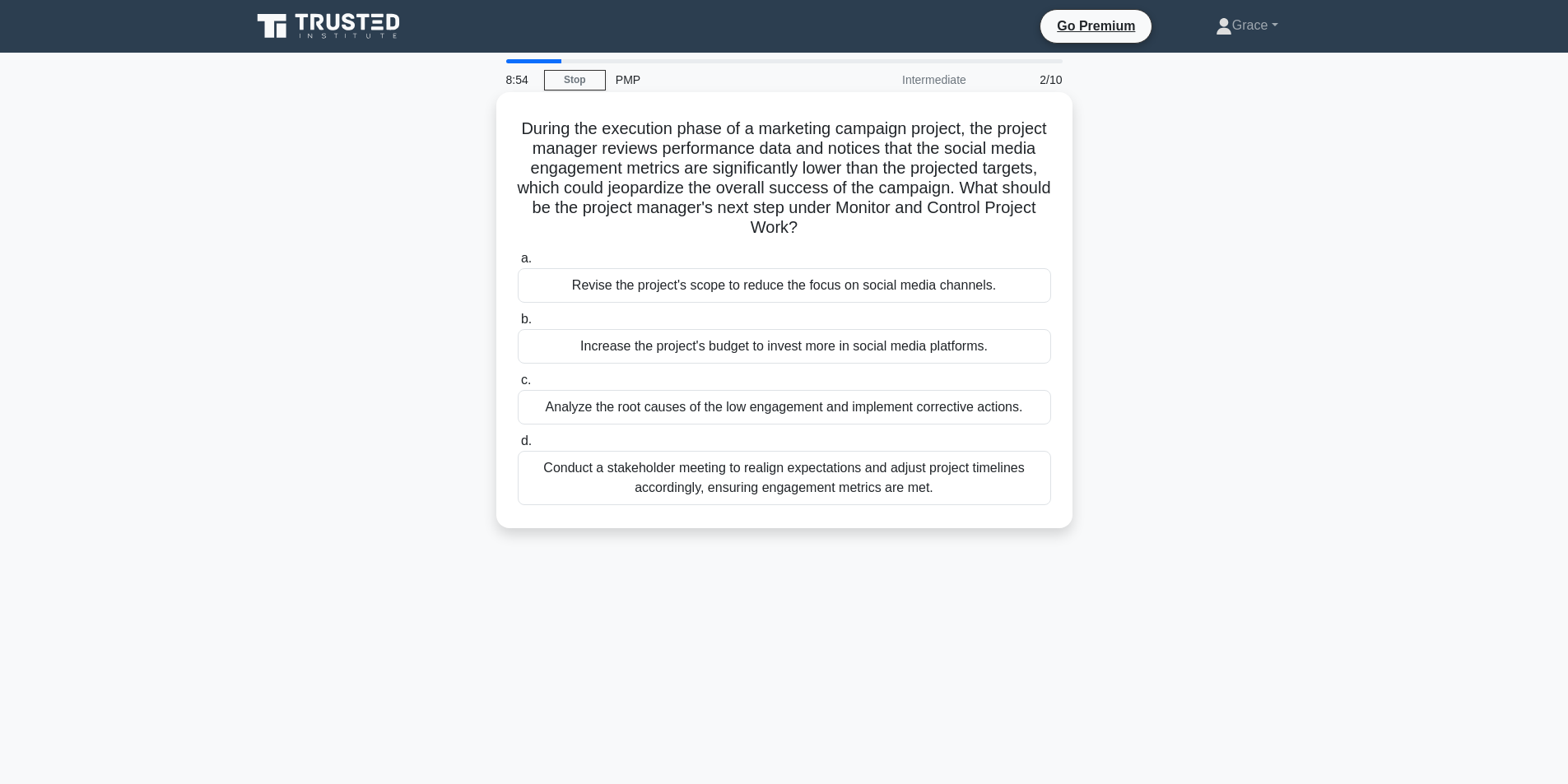
click at [693, 409] on div "Analyze the root causes of the low engagement and implement corrective actions." at bounding box center [784, 406] width 533 height 35
click at [518, 386] on input "c. Analyze the root causes of the low engagement and implement corrective actio…" at bounding box center [518, 380] width 0 height 11
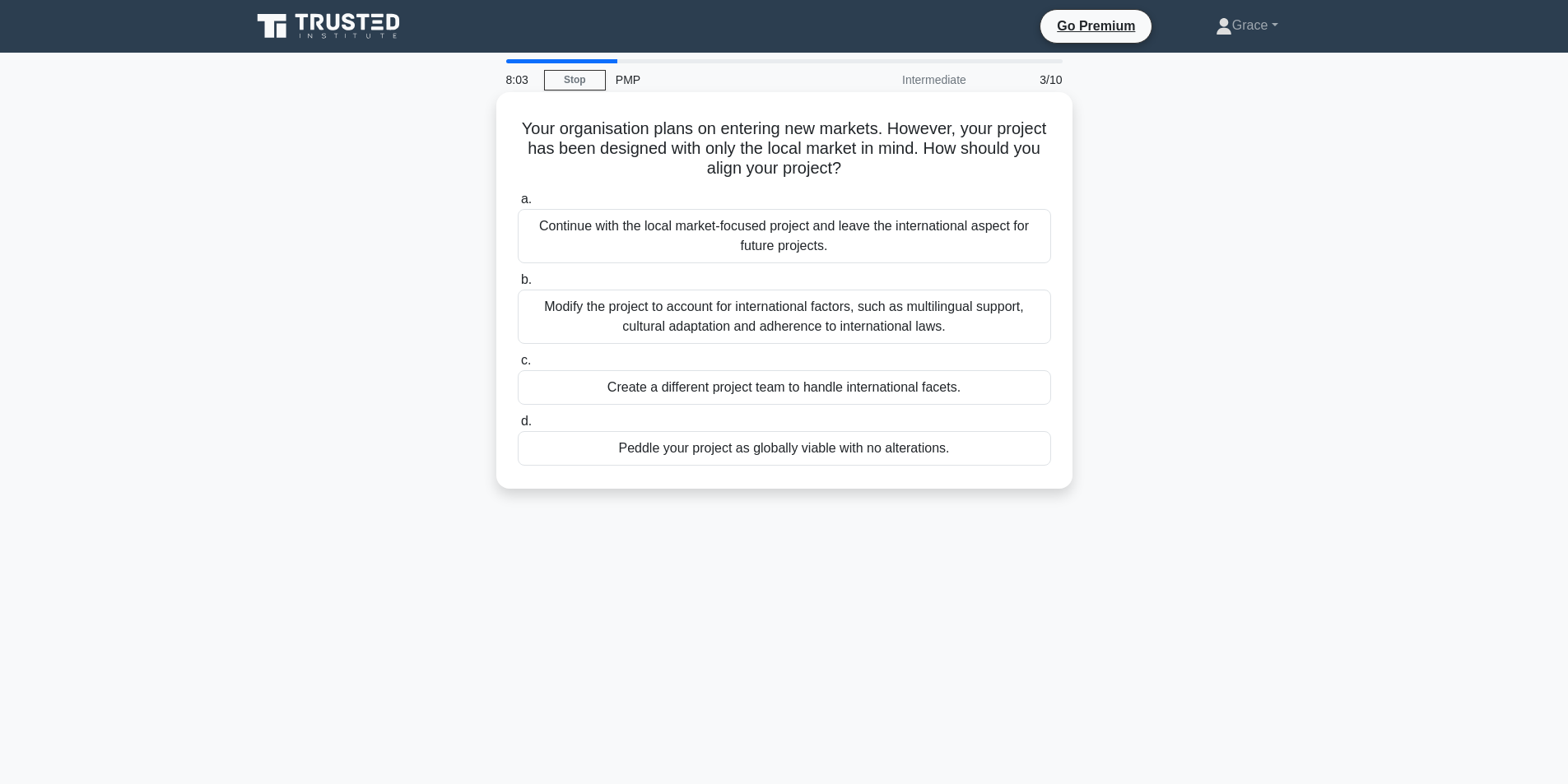
click at [699, 320] on div "Modify the project to account for international factors, such as multilingual s…" at bounding box center [784, 316] width 533 height 55
click at [518, 285] on input "b. Modify the project to account for international factors, such as multilingua…" at bounding box center [518, 279] width 0 height 11
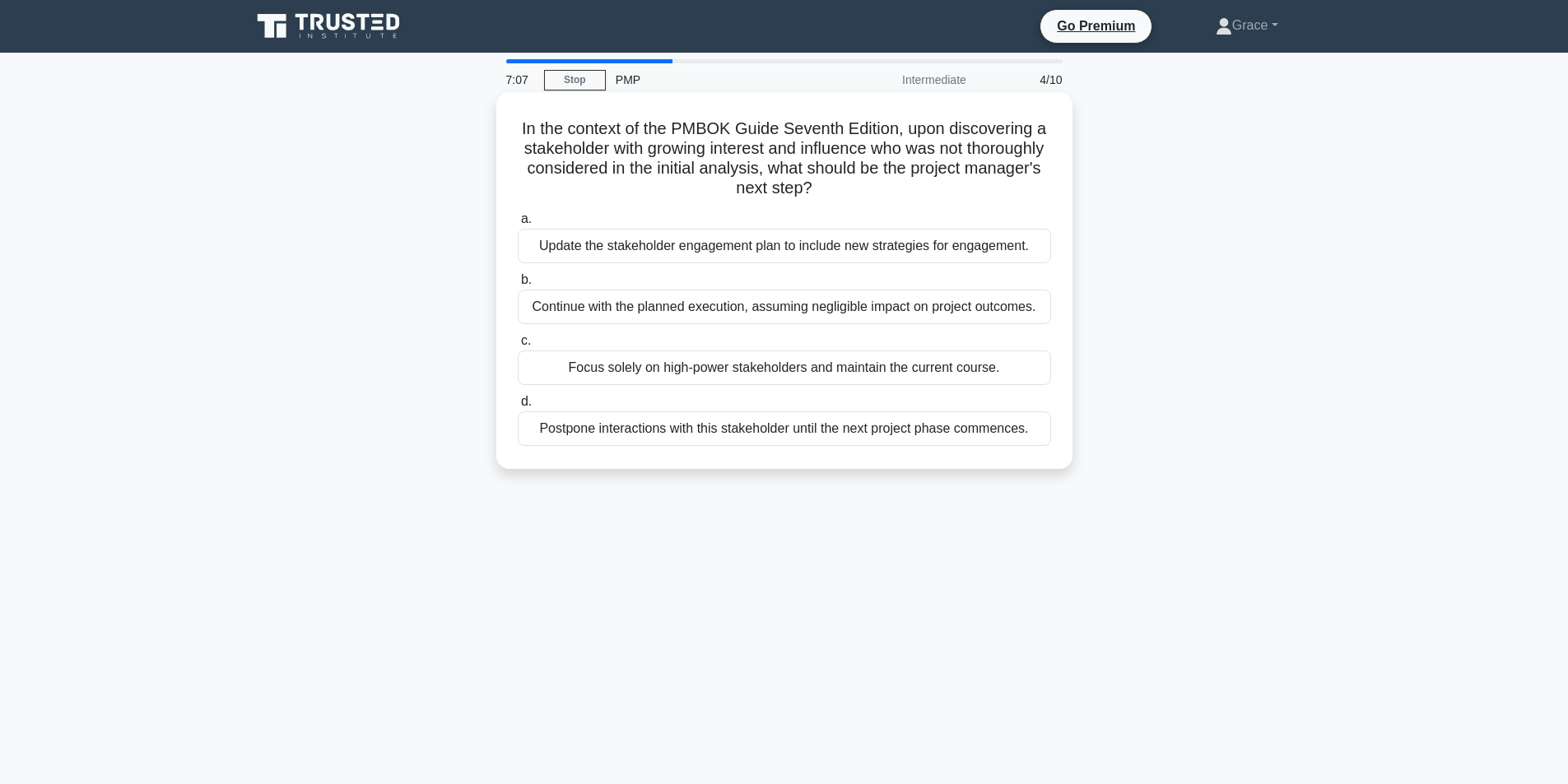
click at [721, 245] on div "Update the stakeholder engagement plan to include new strategies for engagement." at bounding box center [784, 245] width 533 height 35
click at [518, 225] on input "a. Update the stakeholder engagement plan to include new strategies for engagem…" at bounding box center [518, 219] width 0 height 11
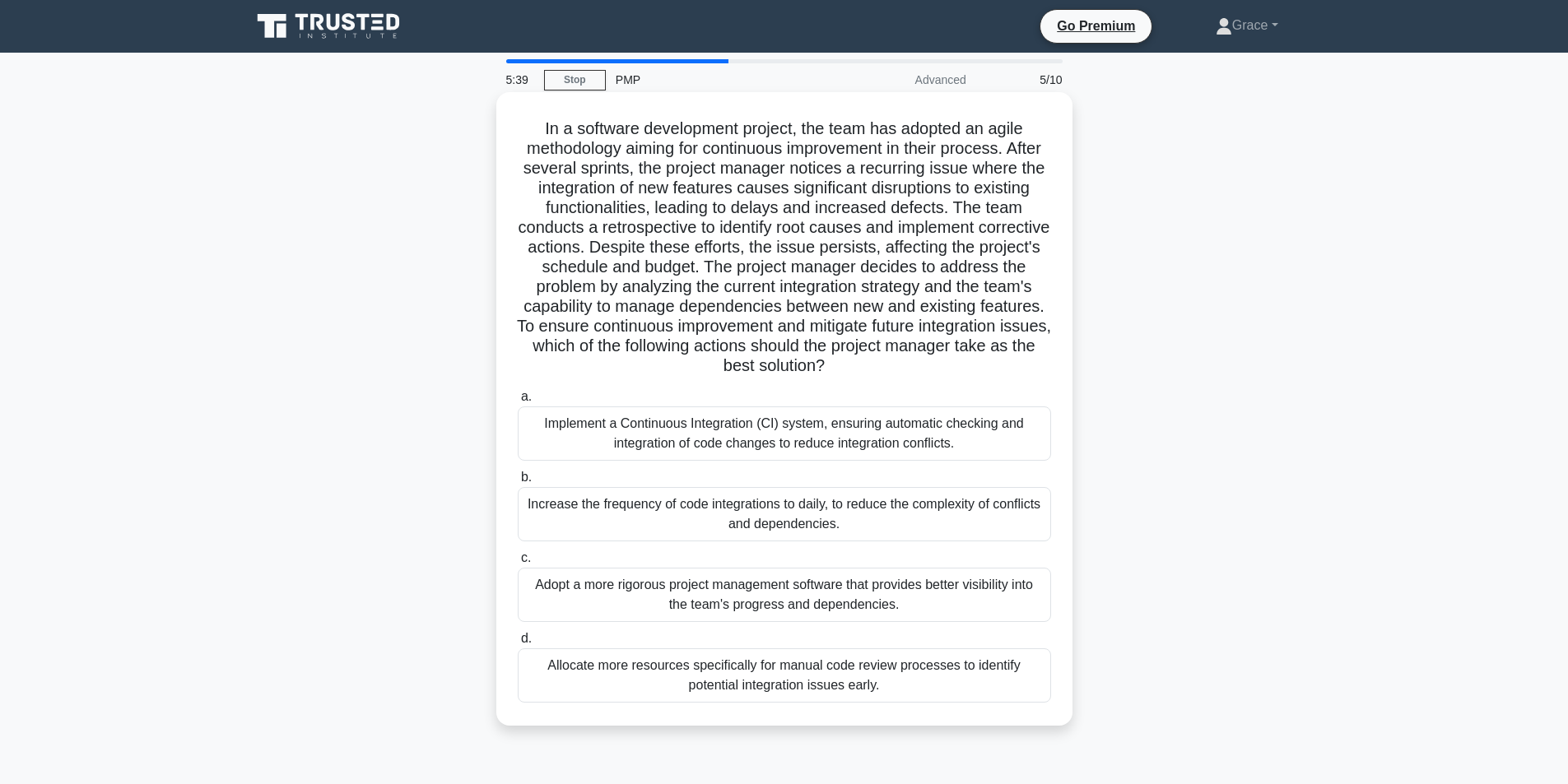
click at [675, 446] on div "Implement a Continuous Integration (CI) system, ensuring automatic checking and…" at bounding box center [784, 433] width 533 height 55
click at [518, 402] on input "a. Implement a Continuous Integration (CI) system, ensuring automatic checking …" at bounding box center [518, 396] width 0 height 11
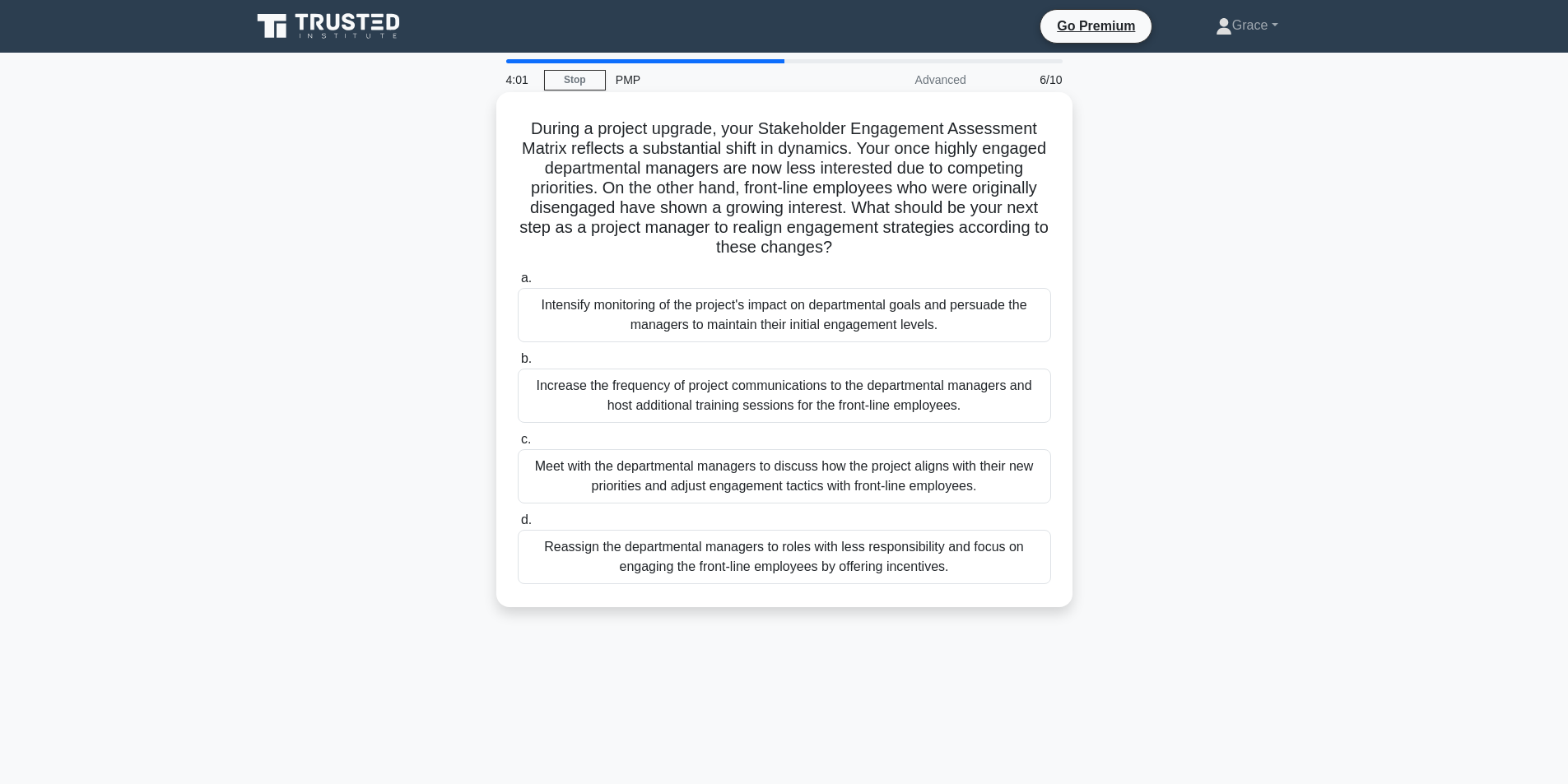
click at [663, 317] on div "Intensify monitoring of the project's impact on departmental goals and persuade…" at bounding box center [784, 315] width 533 height 55
click at [518, 284] on input "a. Intensify monitoring of the project's impact on departmental goals and persu…" at bounding box center [518, 278] width 0 height 11
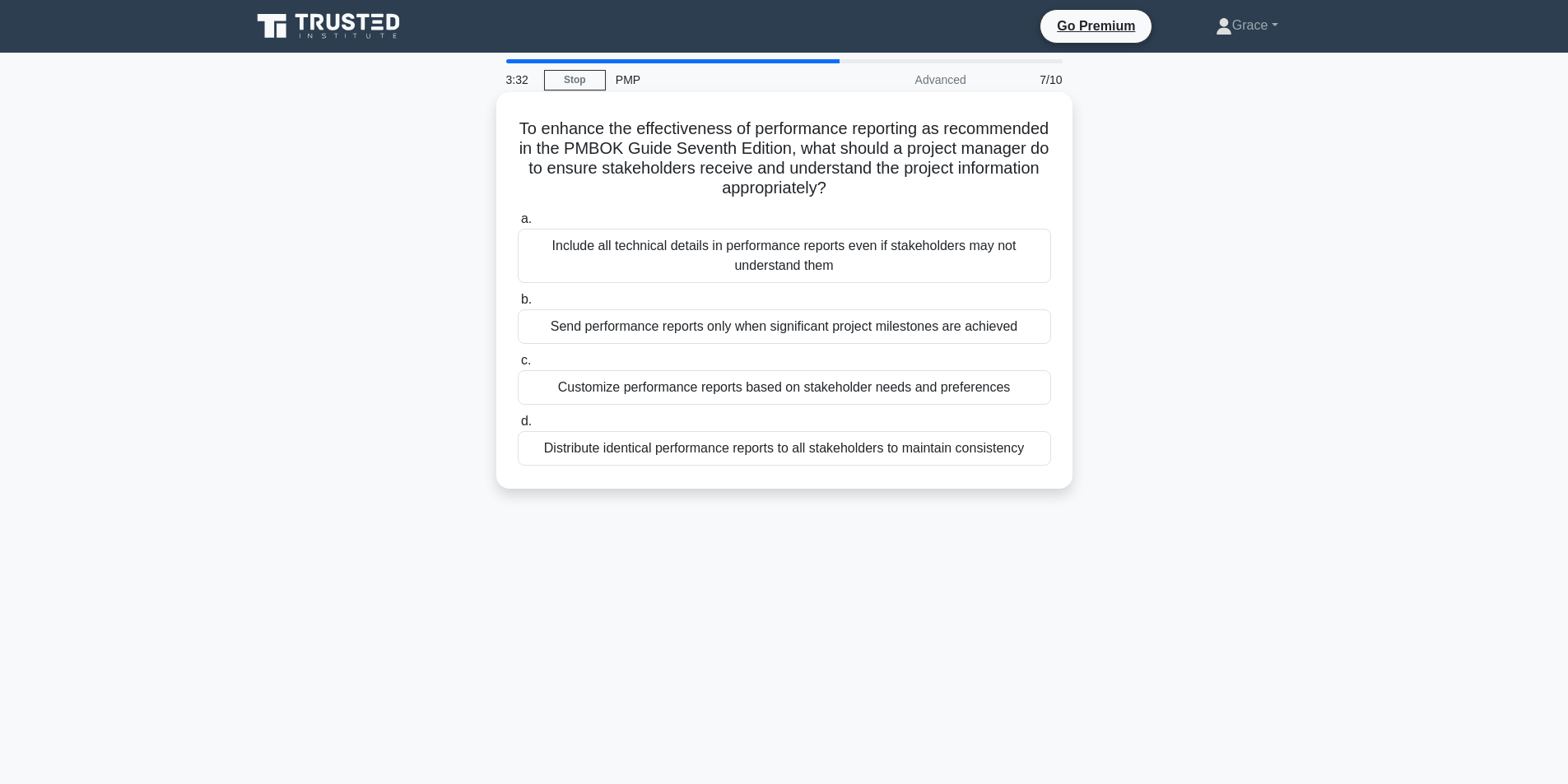
click at [597, 390] on div "Customize performance reports based on stakeholder needs and preferences" at bounding box center [784, 387] width 533 height 35
click at [518, 366] on input "c. Customize performance reports based on stakeholder needs and preferences" at bounding box center [518, 361] width 0 height 11
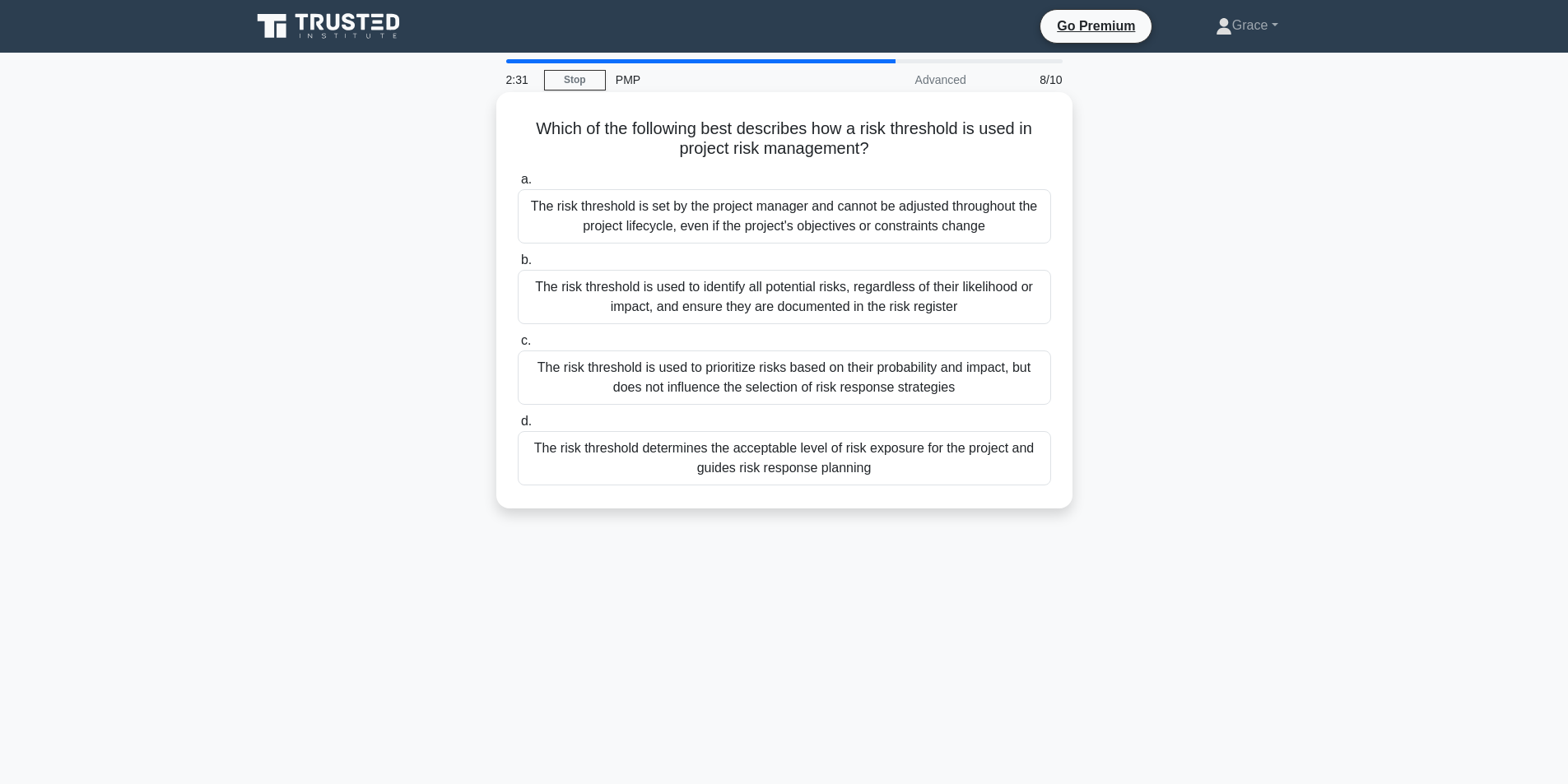
click at [642, 470] on div "The risk threshold determines the acceptable level of risk exposure for the pro…" at bounding box center [784, 458] width 533 height 55
click at [518, 427] on input "d. The risk threshold determines the acceptable level of risk exposure for the …" at bounding box center [518, 421] width 0 height 11
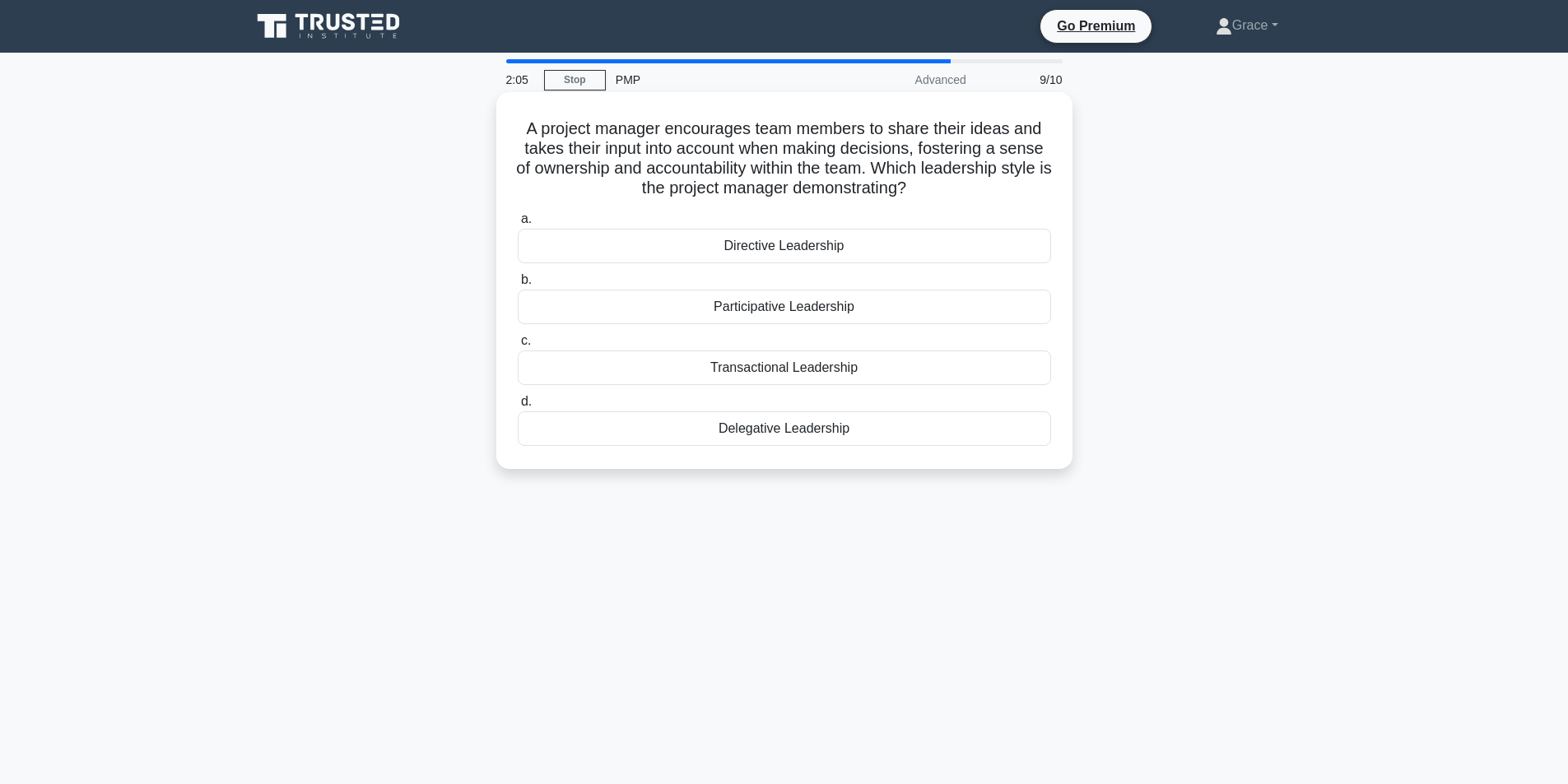
click at [746, 310] on div "Participative Leadership" at bounding box center [784, 306] width 533 height 35
click at [518, 285] on input "b. Participative Leadership" at bounding box center [518, 279] width 0 height 11
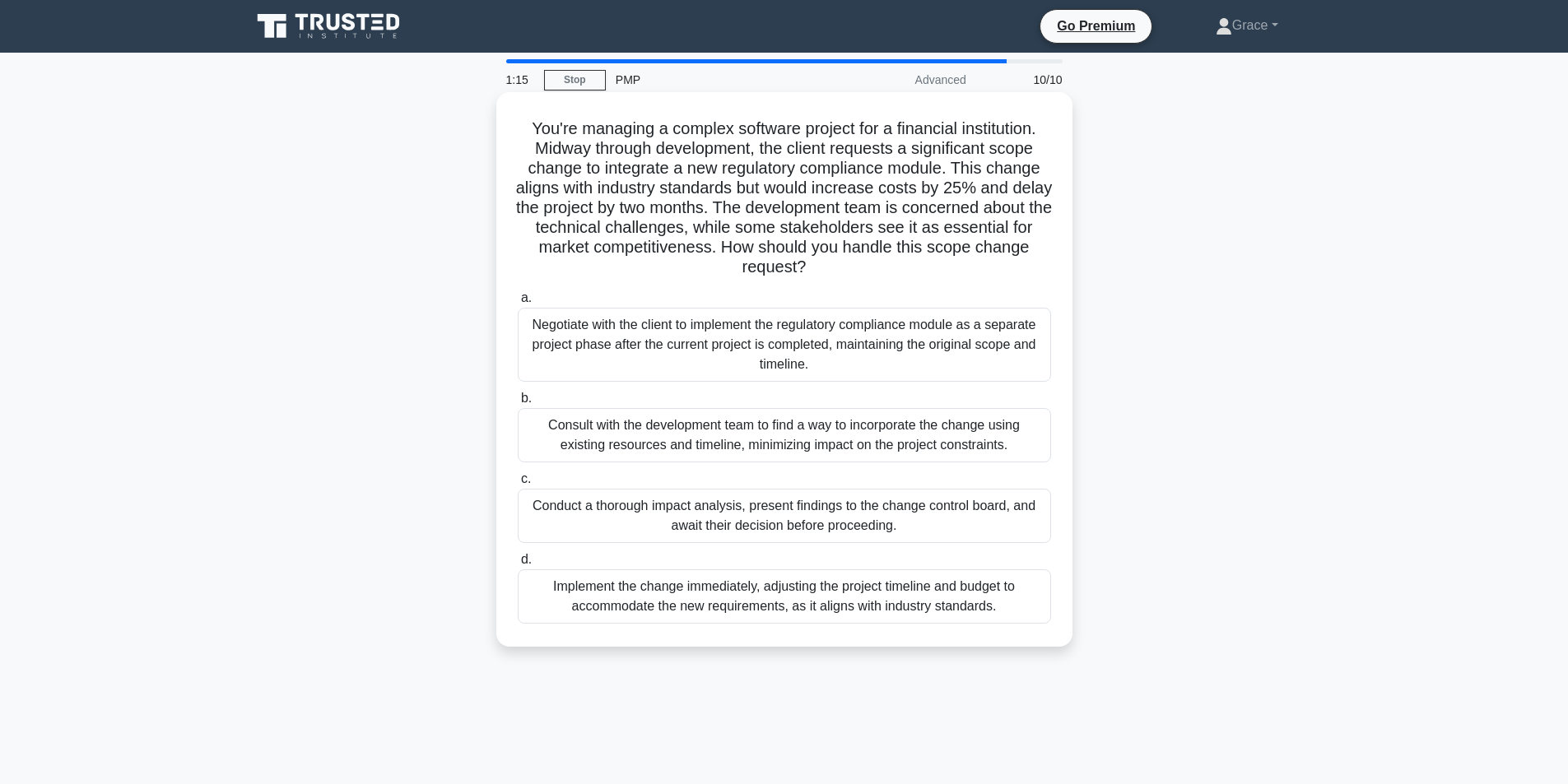
click at [656, 530] on div "Conduct a thorough impact analysis, present findings to the change control boar…" at bounding box center [784, 516] width 533 height 55
click at [518, 484] on input "c. Conduct a thorough impact analysis, present findings to the change control b…" at bounding box center [518, 479] width 0 height 11
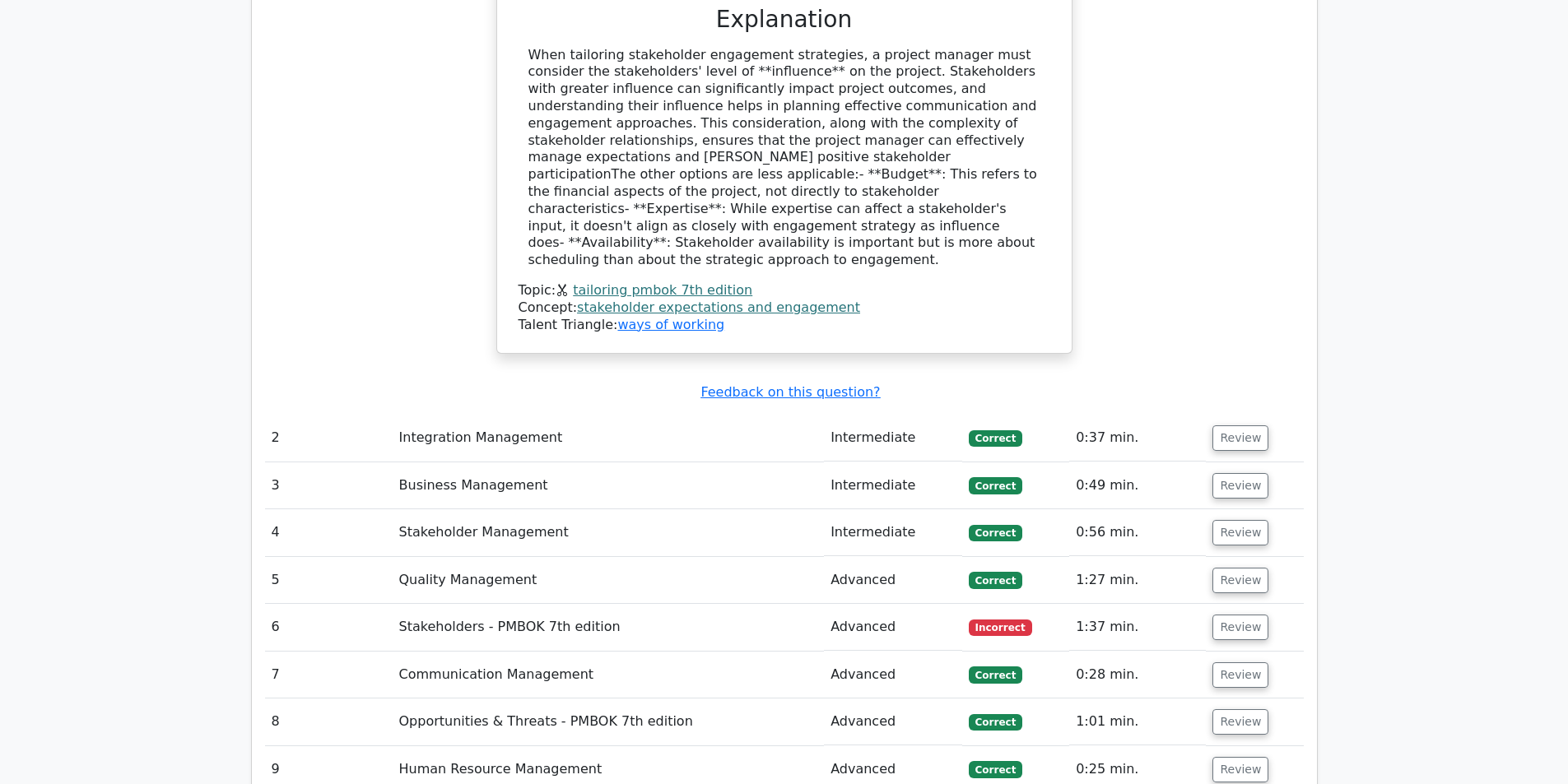
scroll to position [1973, 0]
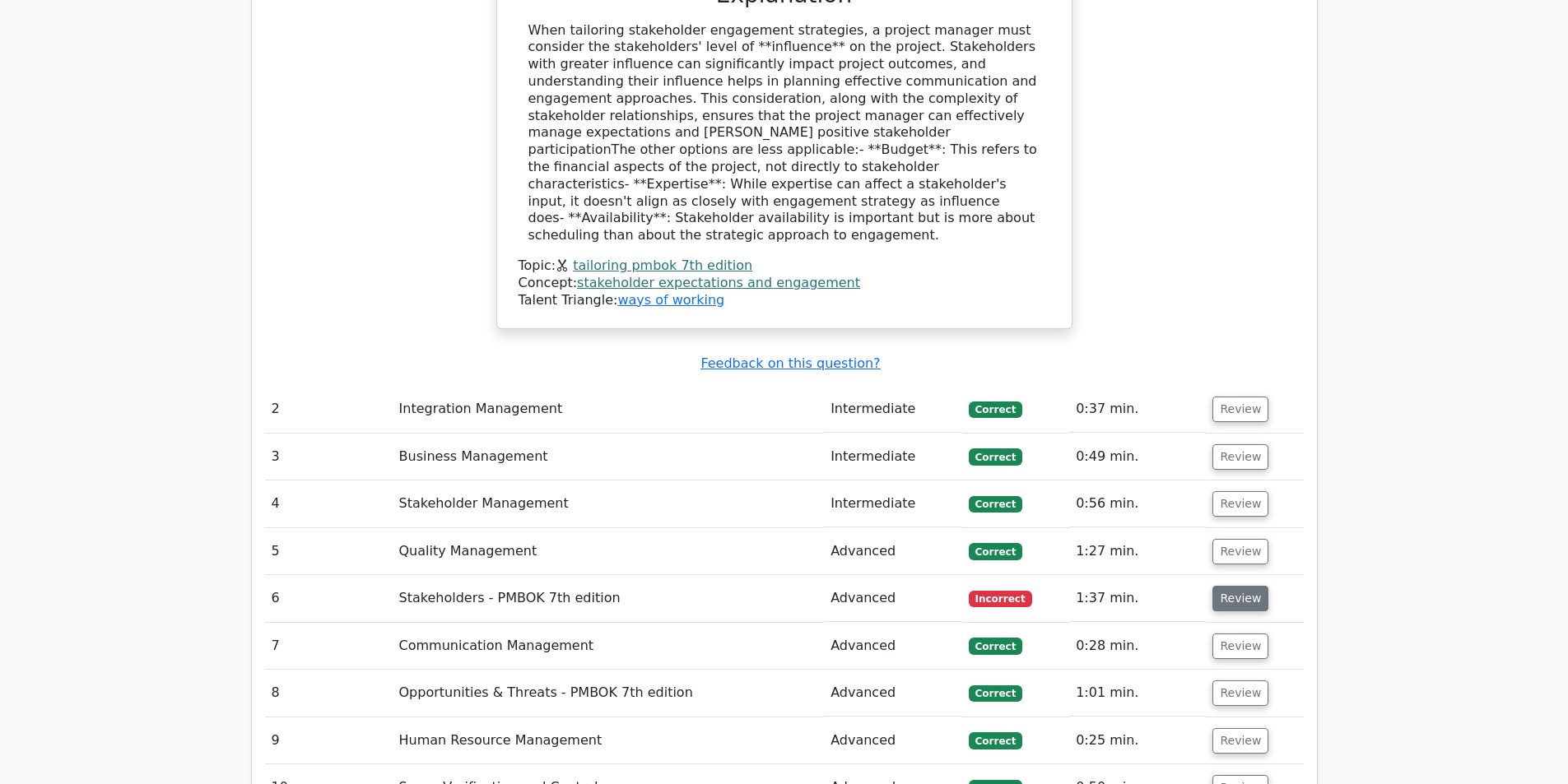
click at [1217, 585] on button "Review" at bounding box center [1240, 598] width 56 height 26
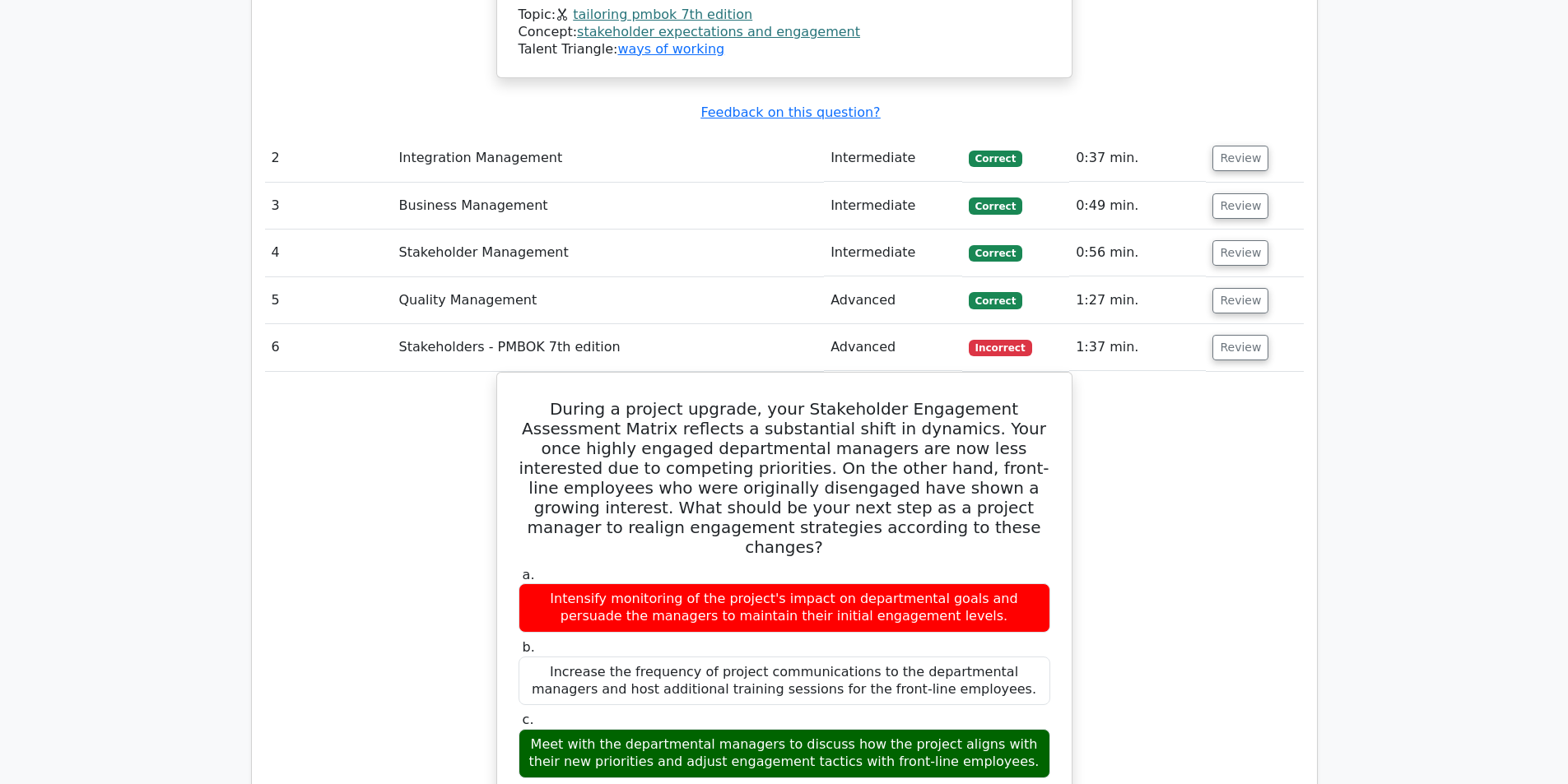
scroll to position [2385, 0]
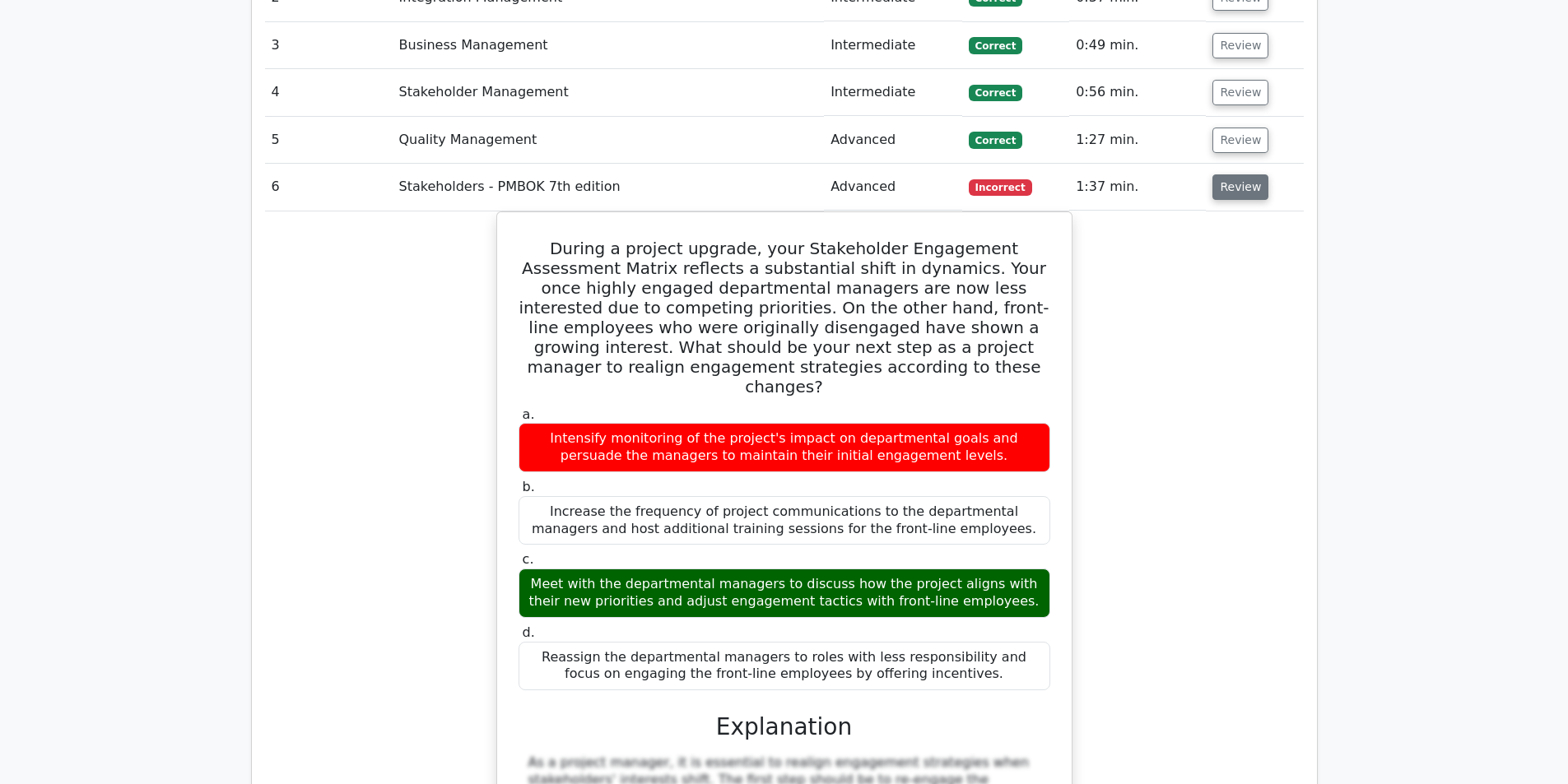
click at [1220, 174] on button "Review" at bounding box center [1240, 187] width 56 height 26
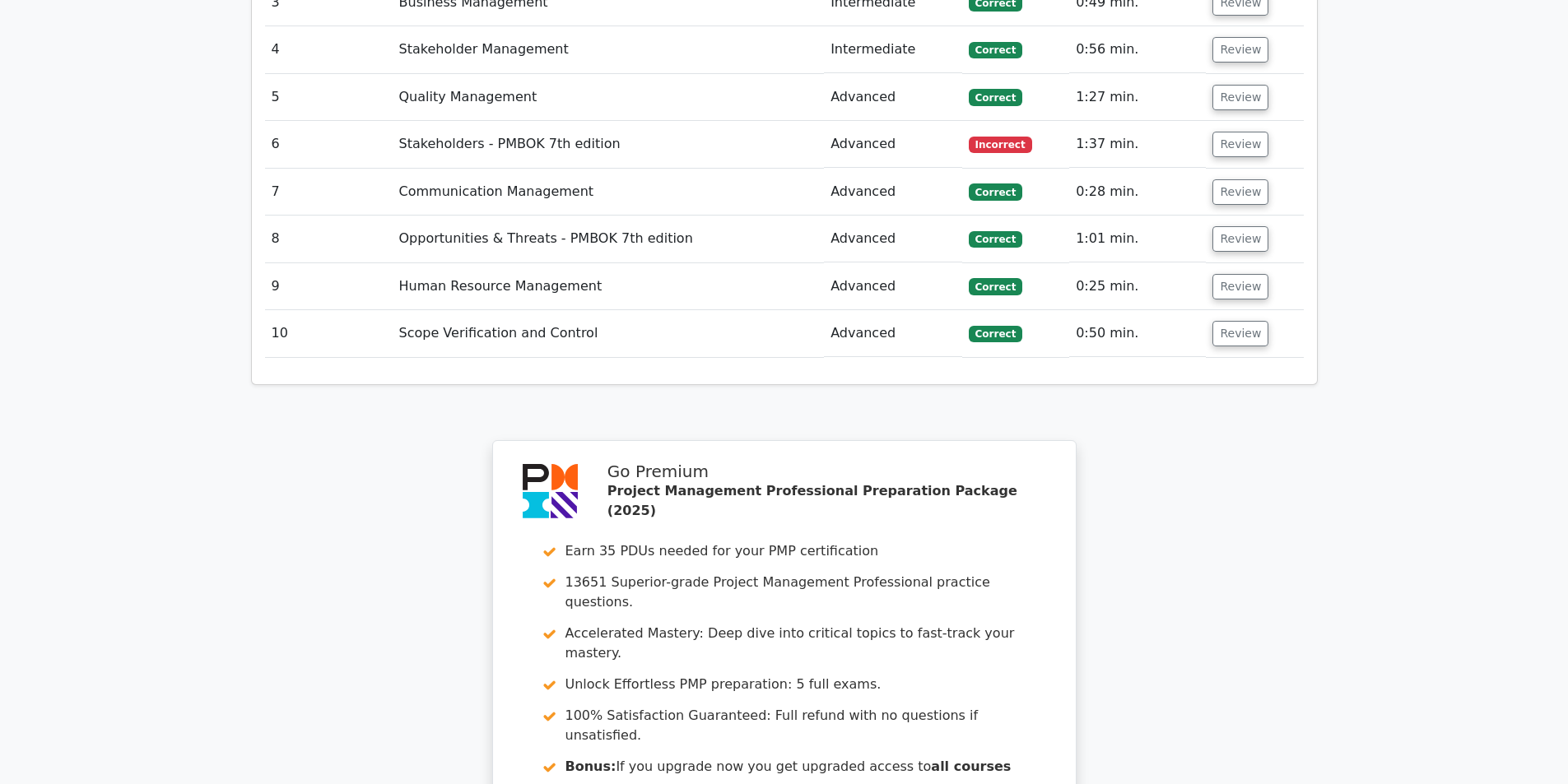
scroll to position [2707, 0]
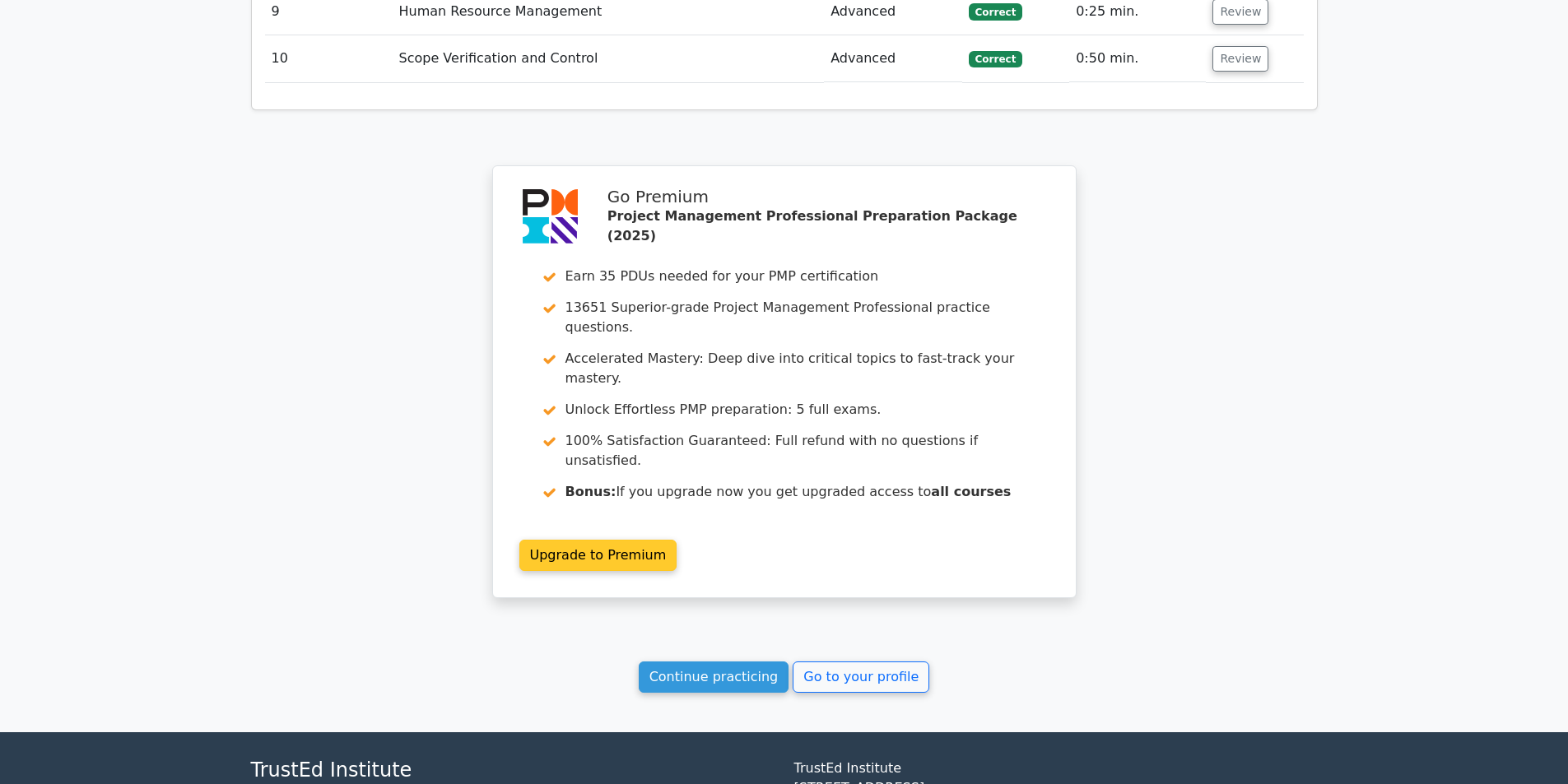
click at [745, 661] on link "Continue practicing" at bounding box center [713, 676] width 150 height 31
